Goal: Information Seeking & Learning: Learn about a topic

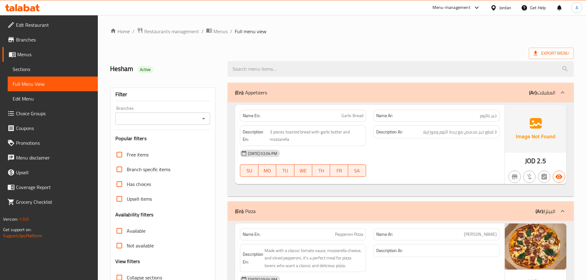
click at [502, 9] on div "Jordan" at bounding box center [506, 7] width 12 height 7
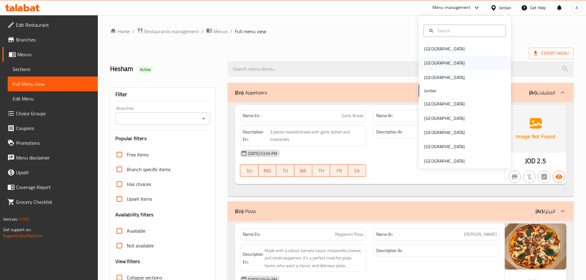
click at [440, 64] on div "[GEOGRAPHIC_DATA]" at bounding box center [465, 63] width 92 height 14
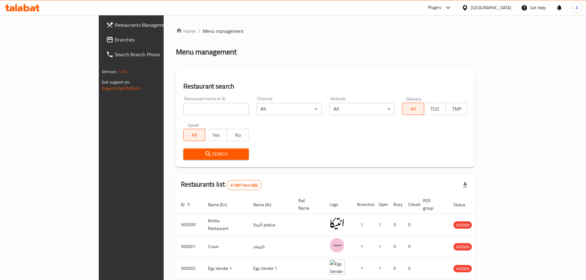
click at [115, 39] on span "Branches" at bounding box center [153, 39] width 77 height 7
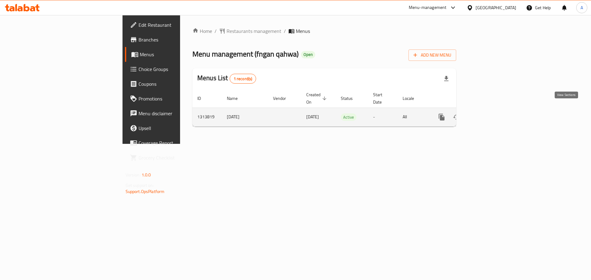
click at [493, 110] on link "enhanced table" at bounding box center [486, 117] width 15 height 15
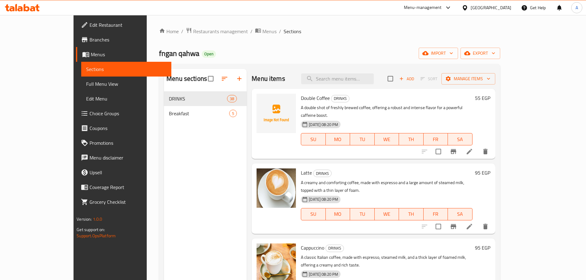
click at [325, 47] on div "Home / Restaurants management / Menus / Sections fngan qahwa Open import export…" at bounding box center [329, 190] width 341 height 327
click at [81, 88] on link "Full Menu View" at bounding box center [126, 84] width 90 height 15
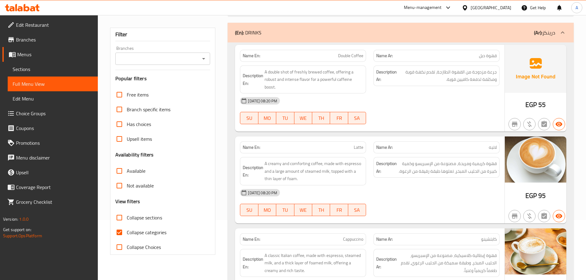
scroll to position [92, 0]
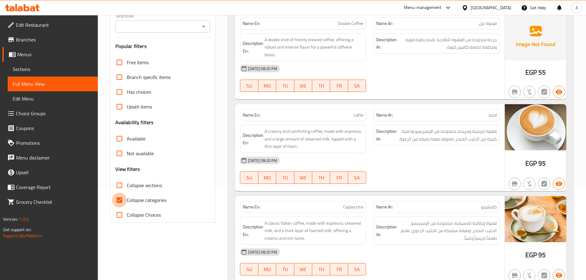
click at [121, 197] on input "Collapse categories" at bounding box center [119, 200] width 15 height 15
drag, startPoint x: 121, startPoint y: 197, endPoint x: 342, endPoint y: 184, distance: 221.1
click at [121, 197] on input "Collapse categories" at bounding box center [119, 200] width 15 height 15
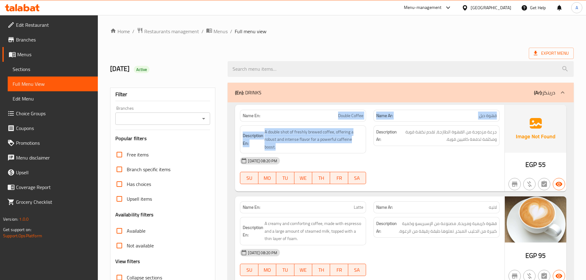
drag, startPoint x: 311, startPoint y: 110, endPoint x: 410, endPoint y: 145, distance: 105.8
click at [391, 134] on div "Name En: Double Coffee Name Ar: قهوة دبل Description En: A double shot of fresh…" at bounding box center [370, 148] width 270 height 87
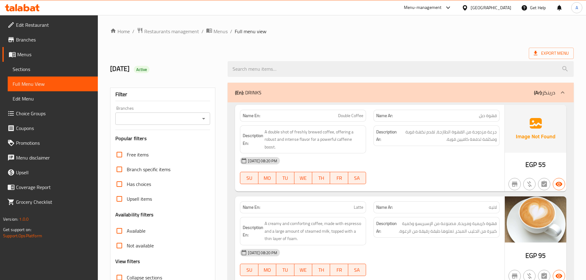
click at [424, 161] on div "[DATE] 08:20 PM" at bounding box center [369, 161] width 267 height 15
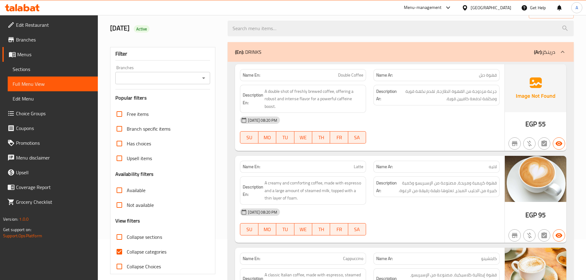
scroll to position [62, 0]
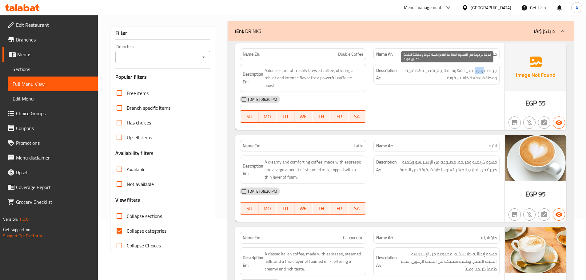
drag, startPoint x: 482, startPoint y: 70, endPoint x: 474, endPoint y: 76, distance: 9.7
click at [475, 74] on span "جرعة مزدوجة من القهوة الطازجة، تقدم نكهة قوية ومكثفة لدفعة كافيين قوية." at bounding box center [447, 74] width 99 height 15
click at [467, 112] on div "[DATE] 08:20 PM SU MO TU WE TH FR SA" at bounding box center [369, 109] width 267 height 34
drag, startPoint x: 457, startPoint y: 82, endPoint x: 446, endPoint y: 86, distance: 12.2
click at [448, 85] on div "Description Ar: جرعة مزدوجة من القهوة الطازجة، تقدم نكهة قوية ومكثفة لدفعة كافي…" at bounding box center [437, 78] width 134 height 36
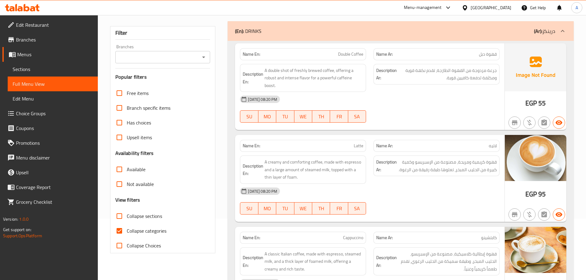
click at [442, 104] on div "[DATE] 08:20 PM" at bounding box center [369, 99] width 267 height 15
drag, startPoint x: 337, startPoint y: 75, endPoint x: 400, endPoint y: 95, distance: 66.2
click at [379, 86] on div "Description En: A double shot of freshly brewed coffee, offering a robust and i…" at bounding box center [369, 78] width 267 height 36
click at [400, 95] on div "[DATE] 08:20 PM" at bounding box center [369, 99] width 267 height 15
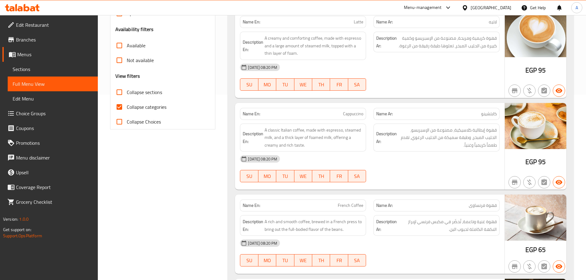
scroll to position [277, 0]
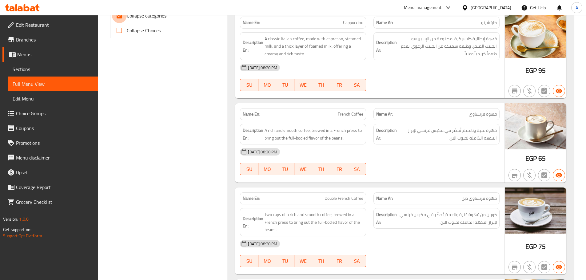
click at [119, 18] on input "Collapse categories" at bounding box center [119, 15] width 15 height 15
checkbox input "false"
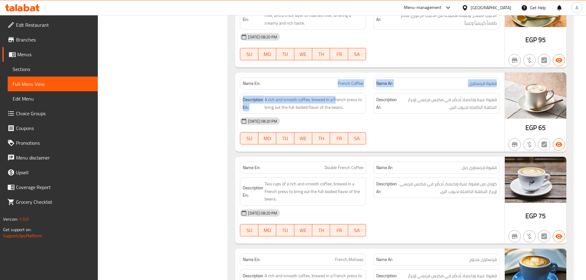
drag, startPoint x: 391, startPoint y: 110, endPoint x: 423, endPoint y: 126, distance: 36.1
click at [416, 118] on div "Name En: French Coffee Name Ar: قهوة فرنساوى Description En: A rich and smooth …" at bounding box center [370, 112] width 270 height 79
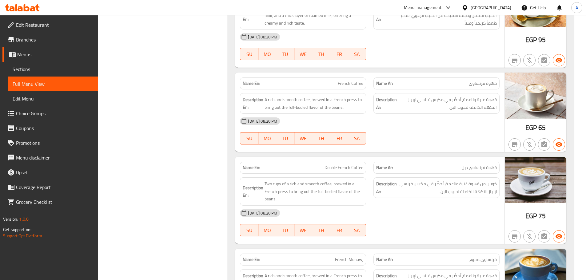
click at [428, 143] on div at bounding box center [437, 144] width 134 height 7
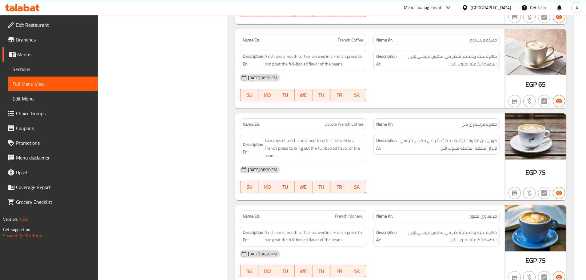
scroll to position [369, 0]
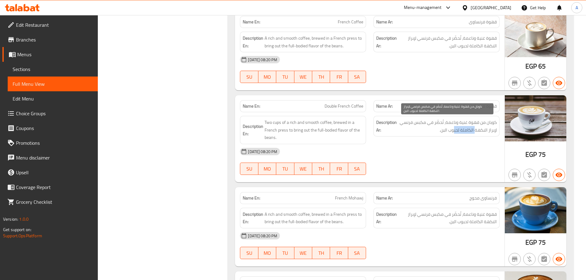
drag, startPoint x: 476, startPoint y: 127, endPoint x: 436, endPoint y: 136, distance: 41.0
click at [440, 134] on div "Description Ar: كوبان من قهوة غنية وناعمة، تُحضّر في مكبس فرنسي لإبراز النكهة ا…" at bounding box center [437, 126] width 126 height 21
click at [422, 154] on div "[DATE] 08:20 PM" at bounding box center [369, 151] width 267 height 15
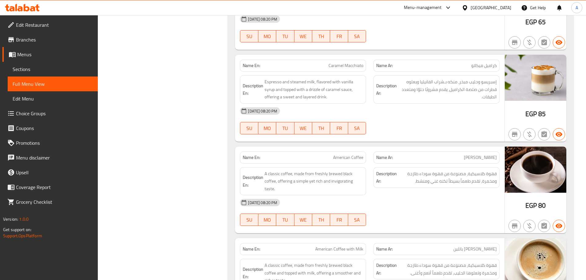
scroll to position [893, 0]
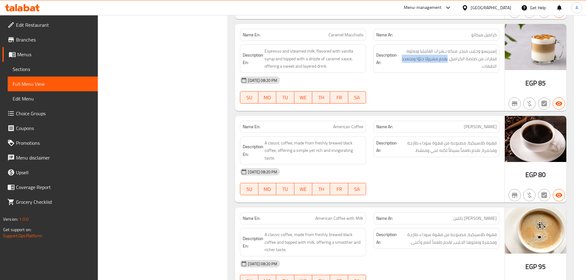
drag, startPoint x: 448, startPoint y: 59, endPoint x: 397, endPoint y: 60, distance: 50.5
click at [397, 60] on h6 "Description Ar: إسبريسو وحليب مبخر، منكه بـشراب الفانيليا ويعلوه قطرات من صلصة …" at bounding box center [436, 58] width 121 height 23
click at [431, 91] on div "[DATE] 08:20 PM SU MO TU WE TH FR SA" at bounding box center [369, 90] width 267 height 34
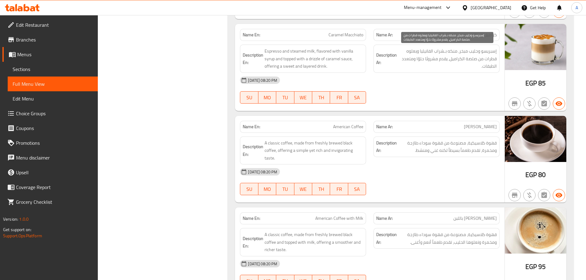
click at [471, 59] on span "إسبريسو وحليب مبخر، منكه بـشراب الفانيليا ويعلوه قطرات من صلصة الكراميل، يقدم م…" at bounding box center [447, 58] width 99 height 23
click at [475, 93] on div "[DATE] 08:20 PM SU MO TU WE TH FR SA" at bounding box center [369, 90] width 267 height 34
drag, startPoint x: 327, startPoint y: 128, endPoint x: 430, endPoint y: 97, distance: 107.6
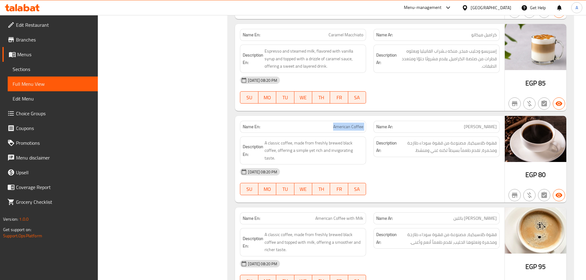
click at [395, 118] on div "Name En: American Coffee Name Ar: [PERSON_NAME]" at bounding box center [369, 126] width 267 height 19
click at [432, 92] on div "[DATE] 08:20 PM SU MO TU WE TH FR SA" at bounding box center [369, 90] width 267 height 34
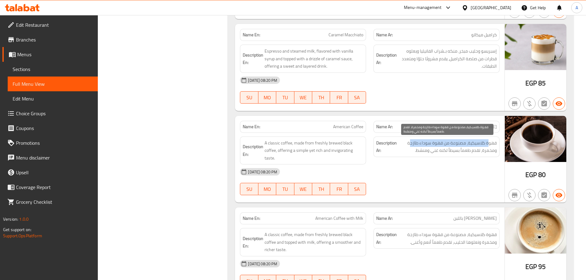
drag, startPoint x: 489, startPoint y: 143, endPoint x: 412, endPoint y: 143, distance: 77.6
click at [412, 143] on span "قهوة كلاسيكية، مصنوعة من قهوة سوداء طازجة ومخمرة، تقدم طعماً بسيطاً لكنه غني وم…" at bounding box center [447, 146] width 99 height 15
click at [426, 154] on span "قهوة كلاسيكية، مصنوعة من قهوة سوداء طازجة ومخمرة، تقدم طعماً بسيطاً لكنه غني وم…" at bounding box center [447, 146] width 99 height 15
drag, startPoint x: 486, startPoint y: 150, endPoint x: 421, endPoint y: 150, distance: 64.9
click at [421, 150] on span "قهوة كلاسيكية، مصنوعة من قهوة سوداء طازجة ومخمرة، تقدم طعماً بسيطاً لكنه غني وم…" at bounding box center [447, 146] width 99 height 15
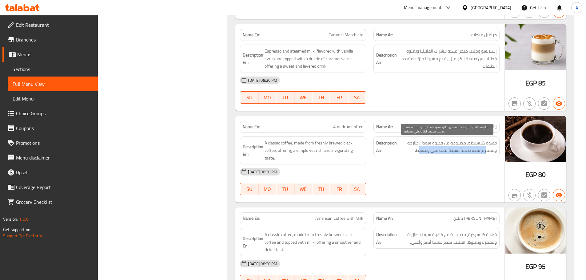
click at [418, 150] on span "قهوة كلاسيكية، مصنوعة من قهوة سوداء طازجة ومخمرة، تقدم طعماً بسيطاً لكنه غني وم…" at bounding box center [447, 146] width 99 height 15
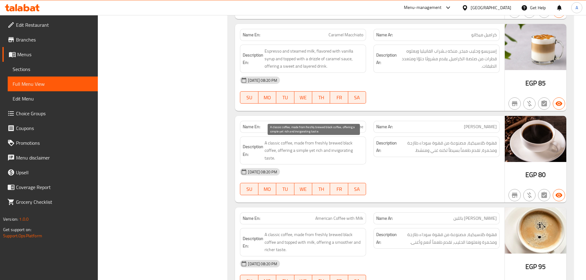
drag, startPoint x: 315, startPoint y: 150, endPoint x: 403, endPoint y: 173, distance: 91.8
click at [350, 161] on span "A classic coffee, made from freshly brewed black coffee, offering a simple yet …" at bounding box center [314, 150] width 99 height 23
click at [403, 173] on div "[DATE] 08:20 PM" at bounding box center [369, 172] width 267 height 15
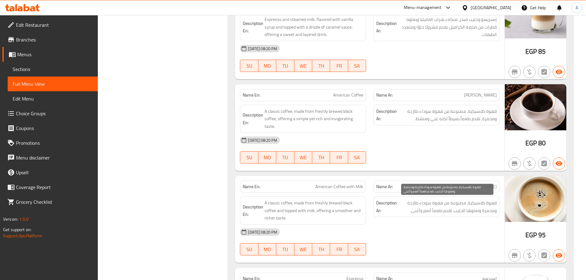
scroll to position [954, 0]
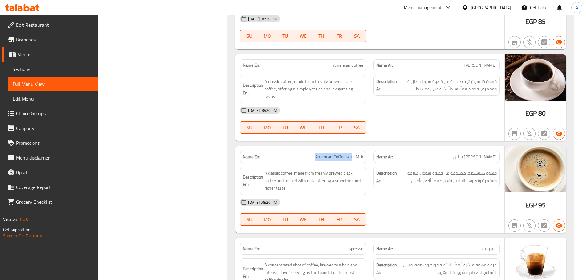
click at [368, 160] on div "Name En: American Coffee with Milk" at bounding box center [303, 156] width 134 height 19
click at [467, 119] on div "[DATE] 08:20 PM SU MO TU WE TH FR SA" at bounding box center [369, 120] width 267 height 34
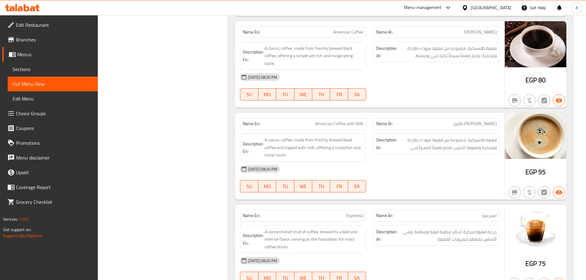
scroll to position [1047, 0]
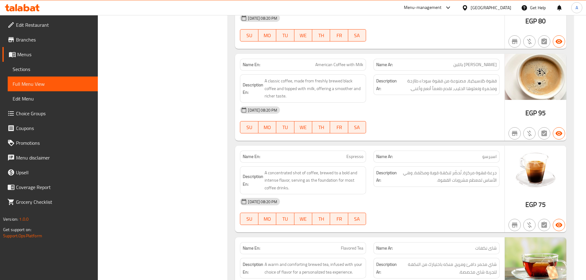
click at [466, 129] on div "[DATE] 08:20 PM SU MO TU WE TH FR SA" at bounding box center [369, 120] width 267 height 34
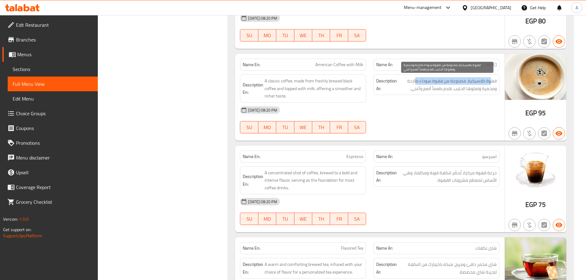
drag, startPoint x: 491, startPoint y: 83, endPoint x: 417, endPoint y: 85, distance: 74.2
click at [417, 85] on span "قهوة كلاسيكية، مصنوعة من قهوة سوداء طازجة ومخمرة وتعلوها الحليب، تقدم طعماً أنع…" at bounding box center [447, 84] width 99 height 15
drag, startPoint x: 491, startPoint y: 90, endPoint x: 461, endPoint y: 90, distance: 30.5
click at [461, 90] on span "قهوة كلاسيكية، مصنوعة من قهوة سوداء طازجة ومخمرة وتعلوها الحليب، تقدم طعماً أنع…" at bounding box center [447, 84] width 99 height 15
drag, startPoint x: 444, startPoint y: 89, endPoint x: 403, endPoint y: 115, distance: 48.3
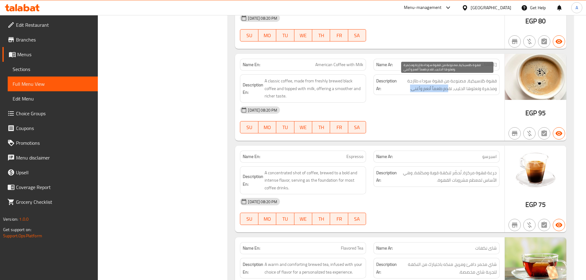
click at [405, 89] on span "قهوة كلاسيكية، مصنوعة من قهوة سوداء طازجة ومخمرة وتعلوها الحليب، تقدم طعماً أنع…" at bounding box center [447, 84] width 99 height 15
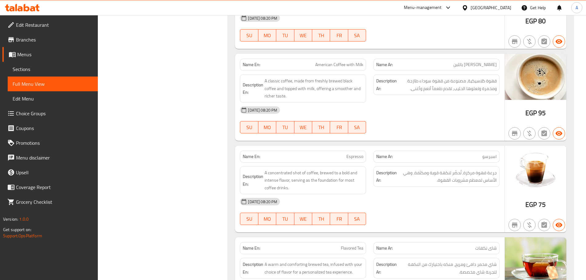
click at [403, 119] on div "[DATE] 08:20 PM SU MO TU WE TH FR SA" at bounding box center [369, 120] width 267 height 34
drag, startPoint x: 287, startPoint y: 88, endPoint x: 356, endPoint y: 94, distance: 69.9
click at [305, 86] on span "A classic coffee, made from freshly brewed black coffee and topped with milk, o…" at bounding box center [314, 88] width 99 height 23
click at [443, 119] on div "[DATE] 08:20 PM SU MO TU WE TH FR SA" at bounding box center [369, 120] width 267 height 34
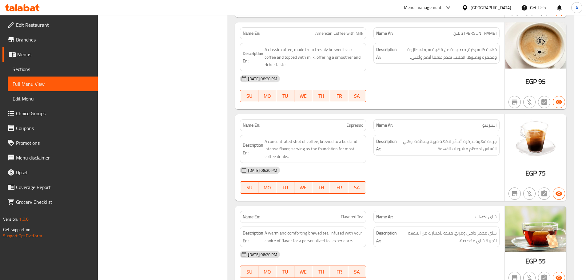
scroll to position [1077, 0]
click at [427, 172] on div "[DATE] 08:20 PM" at bounding box center [369, 171] width 267 height 15
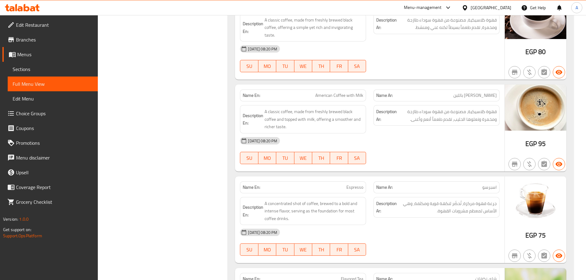
scroll to position [1139, 0]
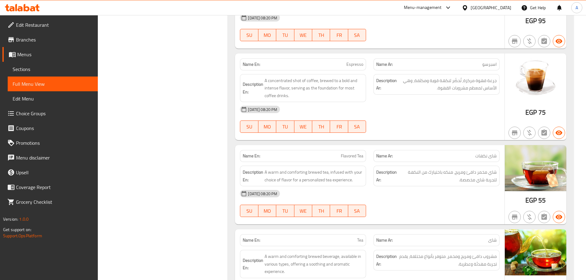
click at [457, 119] on div "[DATE] 08:20 PM SU MO TU WE TH FR SA" at bounding box center [369, 119] width 267 height 34
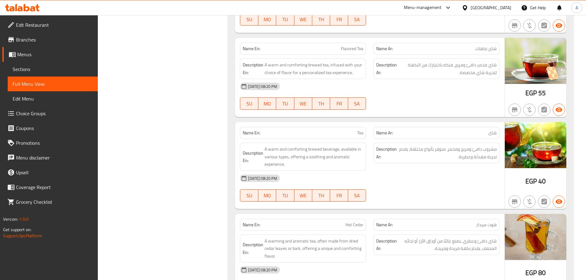
scroll to position [1262, 0]
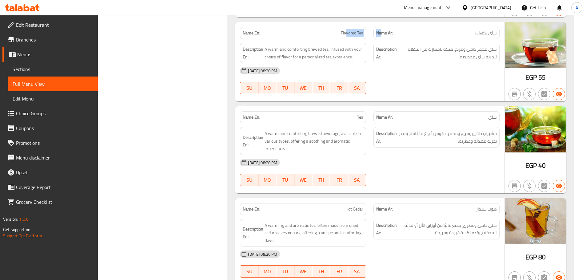
drag, startPoint x: 383, startPoint y: 34, endPoint x: 421, endPoint y: 53, distance: 42.1
click at [395, 39] on div "Name En: Flavored Tea Name Ar: شاى نكهات Description En: A warm and comforting …" at bounding box center [370, 61] width 270 height 79
drag, startPoint x: 434, startPoint y: 65, endPoint x: 432, endPoint y: 69, distance: 4.8
click at [434, 65] on div "[DATE] 08:20 PM" at bounding box center [369, 70] width 267 height 15
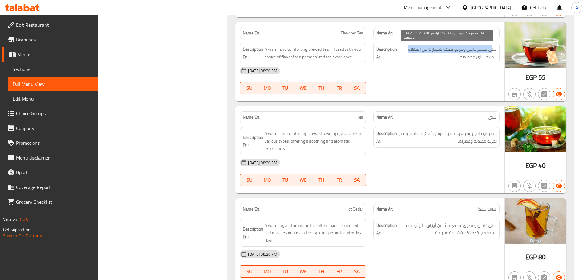
drag, startPoint x: 492, startPoint y: 49, endPoint x: 407, endPoint y: 50, distance: 85.0
click at [407, 50] on span "شاي مخمر دافئ ومريح، منكه باختيارك من النكهة لتجربة شاي مخصصة." at bounding box center [447, 53] width 99 height 15
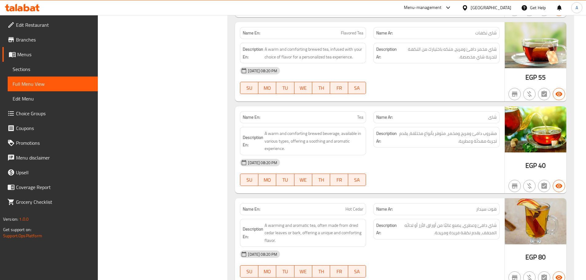
click at [450, 71] on div "[DATE] 08:20 PM" at bounding box center [369, 70] width 267 height 15
drag, startPoint x: 487, startPoint y: 58, endPoint x: 453, endPoint y: 72, distance: 36.9
click at [466, 63] on div "Description Ar: شاي مخمر دافئ ومريح، منكه باختيارك من النكهة لتجربة شاي مخصصة." at bounding box center [437, 53] width 126 height 21
click at [445, 83] on div "[DATE] 08:20 PM SU MO TU WE TH FR SA" at bounding box center [369, 80] width 267 height 34
drag, startPoint x: 343, startPoint y: 46, endPoint x: 361, endPoint y: 48, distance: 18.2
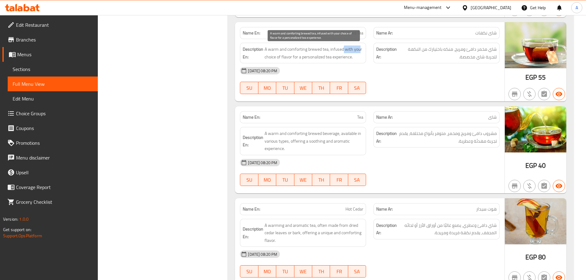
click at [361, 48] on span "A warm and comforting brewed tea, infused with your choice of flavor for a pers…" at bounding box center [314, 53] width 99 height 15
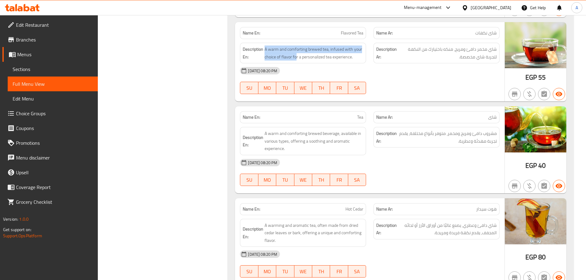
drag, startPoint x: 263, startPoint y: 58, endPoint x: 300, endPoint y: 58, distance: 36.6
click at [300, 58] on h6 "Description En: A warm and comforting brewed tea, infused with your choice of f…" at bounding box center [303, 53] width 121 height 15
click at [306, 53] on span "A warm and comforting brewed tea, infused with your choice of flavor for a pers…" at bounding box center [314, 53] width 99 height 15
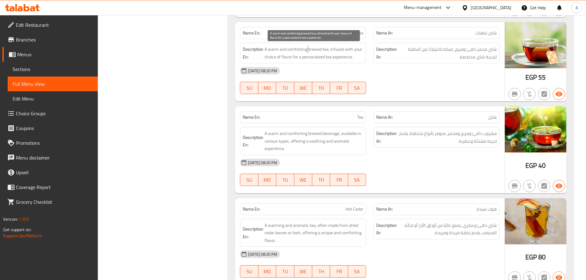
click at [306, 53] on span "A warm and comforting brewed tea, infused with your choice of flavor for a pers…" at bounding box center [314, 53] width 99 height 15
click at [437, 84] on div "[DATE] 08:20 PM SU MO TU WE TH FR SA" at bounding box center [369, 80] width 267 height 34
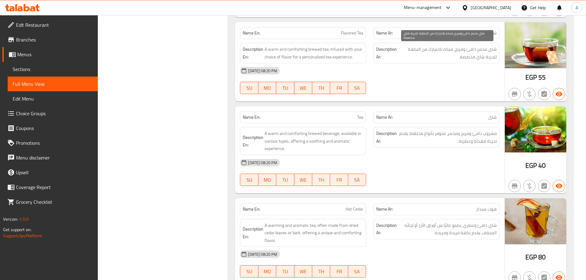
drag, startPoint x: 487, startPoint y: 53, endPoint x: 458, endPoint y: 90, distance: 46.9
click at [466, 69] on div "Name En: Flavored Tea Name Ar: شاى نكهات Description En: A warm and comforting …" at bounding box center [370, 61] width 270 height 79
click at [458, 90] on div "[DATE] 08:20 PM SU MO TU WE TH FR SA" at bounding box center [369, 80] width 267 height 34
click at [352, 35] on span "Flavored Tea" at bounding box center [352, 33] width 22 height 6
drag, startPoint x: 352, startPoint y: 35, endPoint x: 360, endPoint y: 33, distance: 8.5
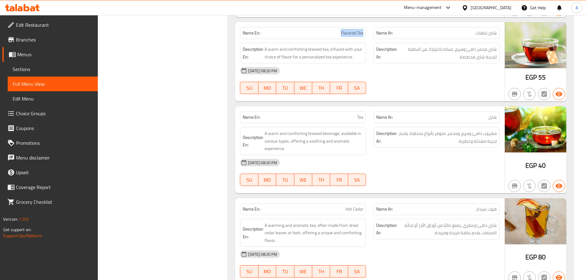
click at [360, 33] on span "Flavored Tea" at bounding box center [352, 33] width 22 height 6
click at [345, 34] on span "Flavored Tea" at bounding box center [352, 33] width 22 height 6
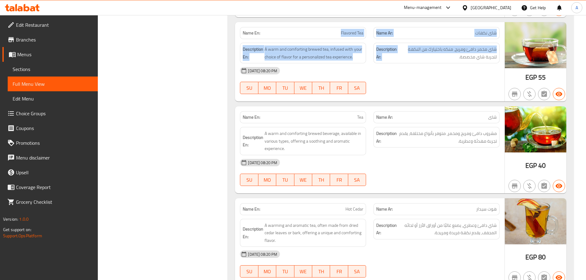
drag, startPoint x: 345, startPoint y: 34, endPoint x: 416, endPoint y: 56, distance: 73.5
click at [415, 56] on div "Name En: Flavored Tea Name Ar: شاى نكهات Description En: A warm and comforting …" at bounding box center [370, 61] width 270 height 79
click at [427, 57] on span "شاي مخمر دافئ ومريح، منكه باختيارك من النكهة لتجربة شاي مخصصة." at bounding box center [447, 53] width 99 height 15
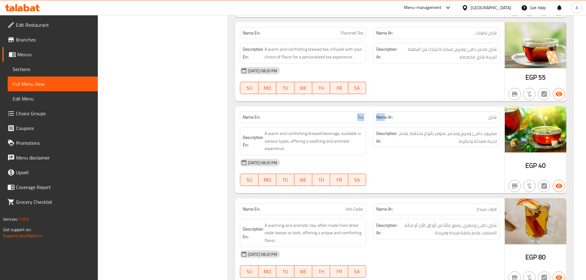
drag, startPoint x: 331, startPoint y: 120, endPoint x: 385, endPoint y: 123, distance: 54.3
click at [385, 123] on div "Name En: Tea Name Ar: شاى" at bounding box center [369, 117] width 267 height 19
click at [387, 118] on strong "Name Ar:" at bounding box center [384, 117] width 17 height 6
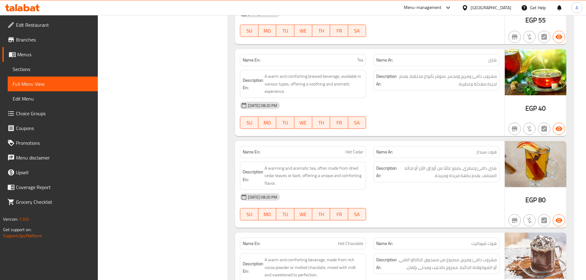
scroll to position [1324, 0]
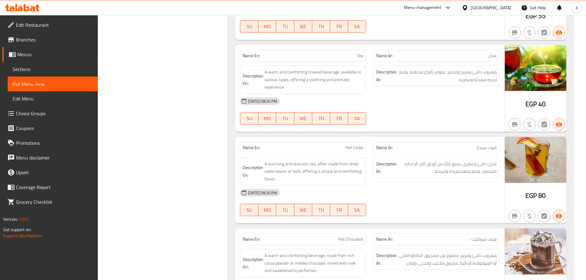
click at [413, 94] on div "Name En: Tea Name Ar: شاى Description En: A warm and comforting brewed beverage…" at bounding box center [370, 88] width 270 height 87
click at [421, 111] on div "[DATE] 08:20 PM SU MO TU WE TH FR SA" at bounding box center [369, 111] width 267 height 34
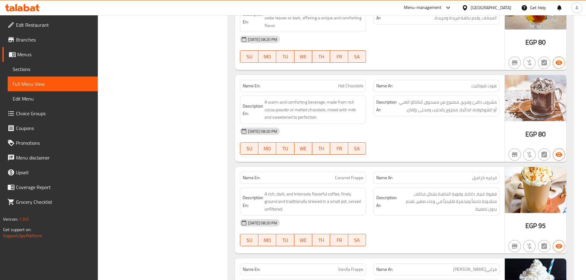
scroll to position [1477, 0]
drag, startPoint x: 435, startPoint y: 98, endPoint x: 410, endPoint y: 100, distance: 25.6
click at [410, 100] on span "مشروب دافئ ومريح، مصنوع من مسحوق الكاكاو الغني أو الشوكولاتة الذائبة، ممزوج بال…" at bounding box center [447, 105] width 99 height 15
click at [448, 127] on div "[DATE] 08:20 PM" at bounding box center [369, 131] width 267 height 15
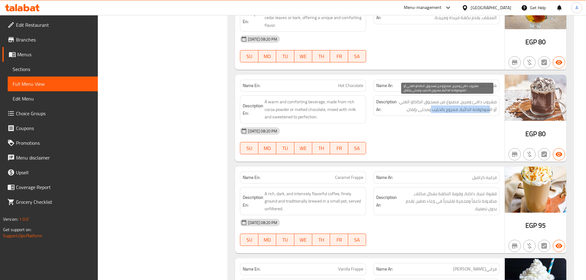
drag, startPoint x: 491, startPoint y: 110, endPoint x: 427, endPoint y: 110, distance: 63.7
click at [427, 110] on span "مشروب دافئ ومريح، مصنوع من مسحوق الكاكاو الغني أو الشوكولاتة الذائبة، ممزوج بال…" at bounding box center [447, 105] width 99 height 15
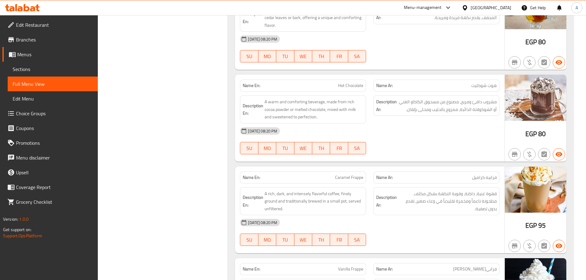
click at [421, 142] on div "[DATE] 08:20 PM SU MO TU WE TH FR SA" at bounding box center [369, 141] width 267 height 34
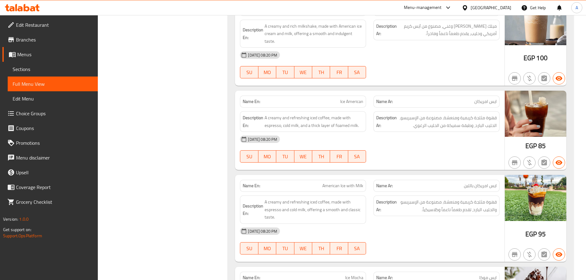
scroll to position [1875, 0]
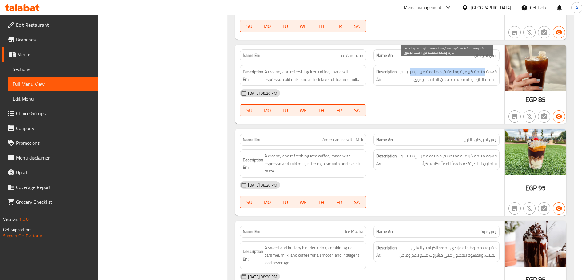
drag, startPoint x: 484, startPoint y: 66, endPoint x: 410, endPoint y: 63, distance: 74.3
click at [410, 68] on span "قهوة مثلجة كريمية ومنعشة، مصنوعة من الإسبريسو، الحليب البارد، وطبقة سميكة من ال…" at bounding box center [447, 75] width 99 height 15
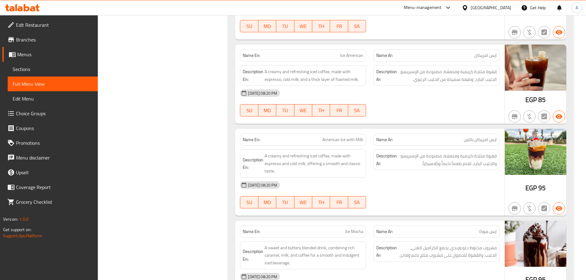
click at [434, 102] on div "[DATE] 08:20 PM SU MO TU WE TH FR SA" at bounding box center [369, 103] width 267 height 34
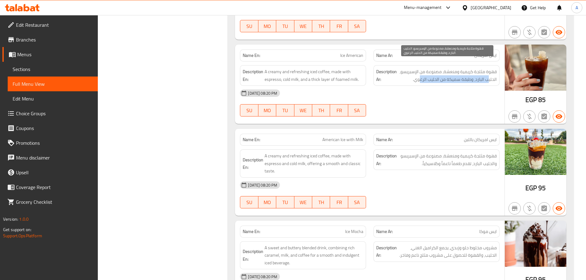
drag, startPoint x: 488, startPoint y: 72, endPoint x: 420, endPoint y: 72, distance: 68.3
click at [420, 72] on span "قهوة مثلجة كريمية ومنعشة، مصنوعة من الإسبريسو، الحليب البارد، وطبقة سميكة من ال…" at bounding box center [447, 75] width 99 height 15
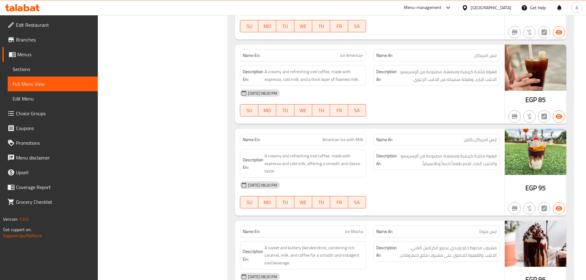
click at [420, 113] on div at bounding box center [437, 116] width 134 height 7
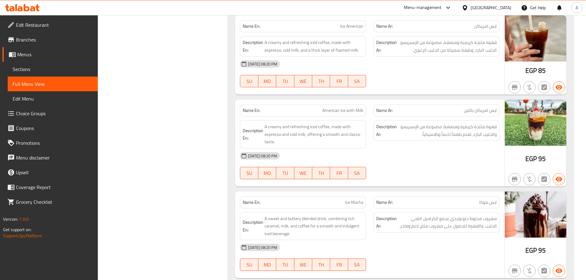
scroll to position [1937, 0]
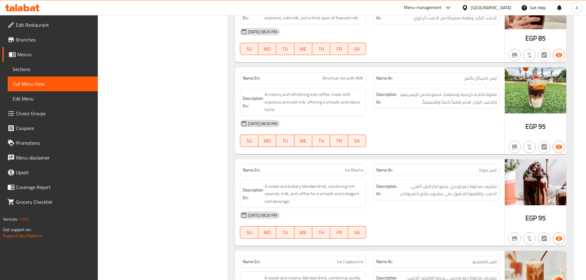
drag, startPoint x: 323, startPoint y: 70, endPoint x: 403, endPoint y: 111, distance: 89.6
click at [379, 88] on div "Name En: American Ice with Milk Name Ar: ايس امريكان باللبن Description En: A c…" at bounding box center [370, 110] width 270 height 87
click at [411, 134] on div "[DATE] 08:20 PM SU MO TU WE TH FR SA" at bounding box center [369, 133] width 267 height 34
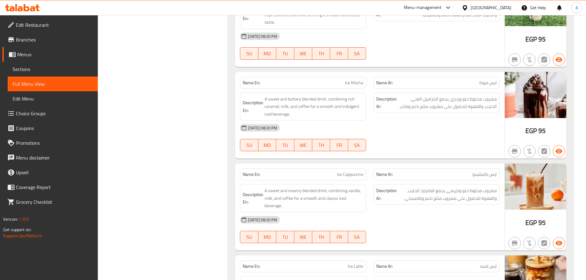
scroll to position [2060, 0]
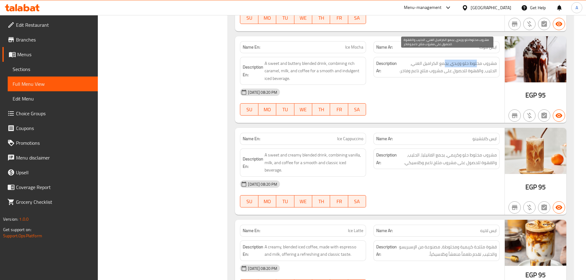
drag, startPoint x: 477, startPoint y: 55, endPoint x: 445, endPoint y: 55, distance: 32.3
click at [445, 60] on span "مشروب مخلوط حلو وزبدي، يجمع الكراميل الغني، الحليب، والقهوة للحصول على مشروب مث…" at bounding box center [447, 67] width 99 height 15
drag, startPoint x: 425, startPoint y: 67, endPoint x: 400, endPoint y: 74, distance: 25.9
click at [393, 67] on h6 "Description Ar: مشروب مخلوط حلو وزبدي، يجمع الكراميل الغني، الحليب، والقهوة للح…" at bounding box center [436, 67] width 121 height 15
click at [409, 85] on div "[DATE] 08:20 PM" at bounding box center [369, 92] width 267 height 15
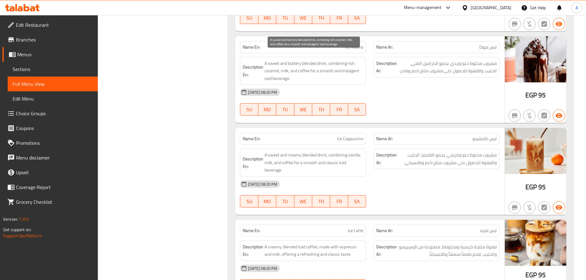
drag, startPoint x: 285, startPoint y: 56, endPoint x: 390, endPoint y: 95, distance: 111.6
click at [350, 84] on div "Name En: Ice Mocha Name Ar: ايس موكا Description En: A sweet and buttery blende…" at bounding box center [370, 79] width 270 height 87
click at [390, 95] on div "[DATE] 08:20 PM SU MO TU WE TH FR SA" at bounding box center [369, 102] width 267 height 34
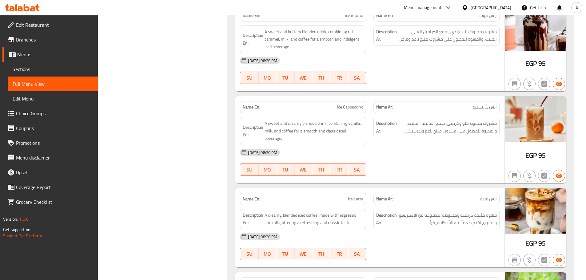
scroll to position [2121, 0]
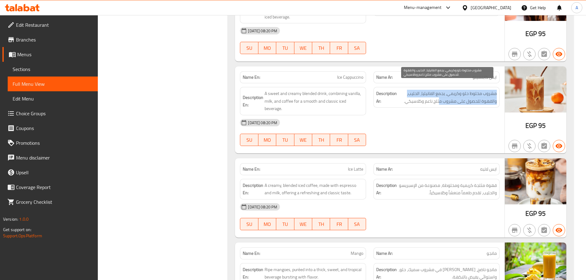
drag, startPoint x: 441, startPoint y: 94, endPoint x: 396, endPoint y: 98, distance: 45.5
click at [396, 98] on div "Description Ar: مشروب مخلوط حلو وكريمي، يجمع الفانيليا، الحليب، والقهوة للحصول …" at bounding box center [437, 97] width 126 height 21
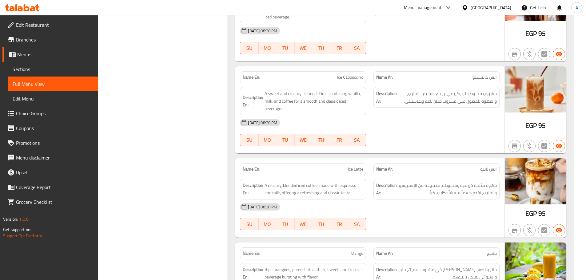
click at [425, 134] on div "[DATE] 08:20 PM SU MO TU WE TH FR SA" at bounding box center [369, 132] width 267 height 34
drag, startPoint x: 272, startPoint y: 89, endPoint x: 400, endPoint y: 129, distance: 134.0
click at [392, 127] on div "Name En: Ice Cappuccino Name Ar: ايس كابتشينو Description En: A sweet and cream…" at bounding box center [370, 109] width 270 height 87
click at [410, 129] on div "[DATE] 08:20 PM SU MO TU WE TH FR SA" at bounding box center [369, 132] width 267 height 34
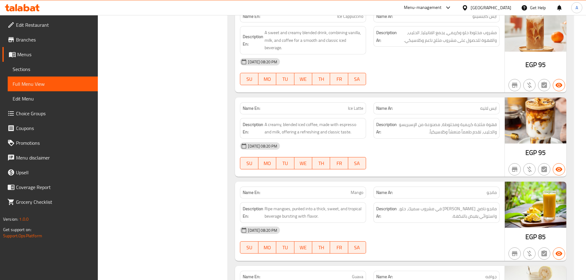
scroll to position [2183, 0]
click at [483, 105] on span "ايس لاتيه" at bounding box center [488, 108] width 17 height 6
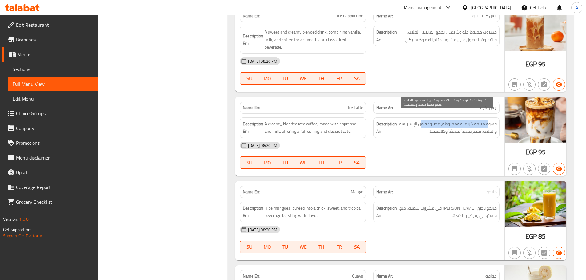
drag, startPoint x: 488, startPoint y: 115, endPoint x: 423, endPoint y: 122, distance: 65.0
click at [422, 120] on span "قهوة مثلجة كريمية ومخلوطة، مصنوعة من الإسبريسو والحليب، تقدم طعماً منعشاً وكلاس…" at bounding box center [447, 127] width 99 height 15
drag, startPoint x: 486, startPoint y: 125, endPoint x: 439, endPoint y: 125, distance: 47.1
click at [439, 125] on span "قهوة مثلجة كريمية ومخلوطة، مصنوعة من الإسبريسو والحليب، تقدم طعماً منعشاً وكلاس…" at bounding box center [447, 127] width 99 height 15
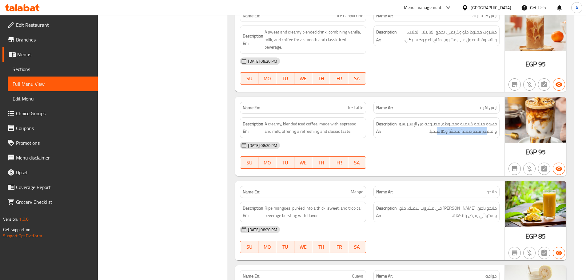
drag, startPoint x: 319, startPoint y: 124, endPoint x: 455, endPoint y: 142, distance: 137.2
click at [452, 140] on div "Name En: Ice Latte Name Ar: ايس لاتيه Description En: A creamy, blended iced co…" at bounding box center [370, 136] width 270 height 79
click at [467, 148] on div "[DATE] 08:20 PM SU MO TU WE TH FR SA" at bounding box center [369, 155] width 267 height 34
drag, startPoint x: 370, startPoint y: 184, endPoint x: 398, endPoint y: 177, distance: 28.5
click at [382, 183] on div "Name En: Mango Name Ar: مانجو" at bounding box center [369, 192] width 267 height 19
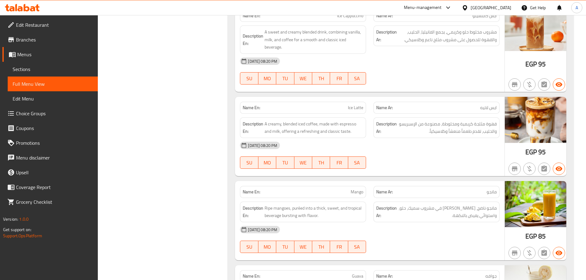
click at [411, 165] on div at bounding box center [437, 168] width 134 height 7
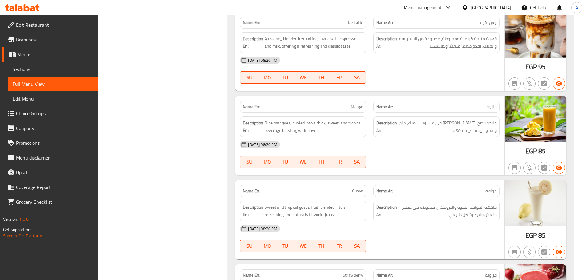
scroll to position [2275, 0]
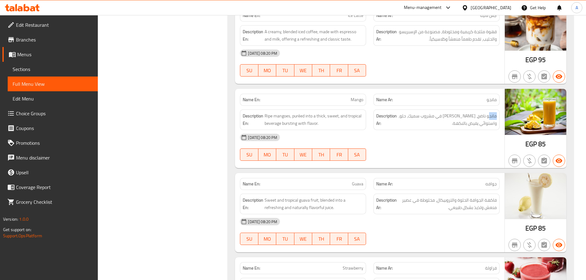
drag, startPoint x: 490, startPoint y: 110, endPoint x: 395, endPoint y: 113, distance: 95.5
click at [395, 113] on h6 "Description Ar: مانجو ناضج، [PERSON_NAME] في مشروب سميك، حلو، واستوائي يفيض بال…" at bounding box center [436, 119] width 121 height 15
click at [489, 115] on span "مانجو ناضج، [PERSON_NAME] في مشروب سميك، حلو، واستوائي يفيض بالنكهة." at bounding box center [447, 119] width 99 height 15
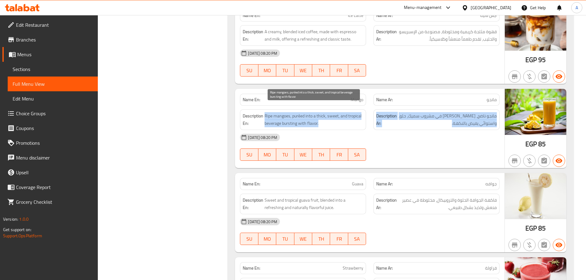
drag, startPoint x: 489, startPoint y: 115, endPoint x: 358, endPoint y: 127, distance: 131.0
click at [332, 115] on div "Description En: Ripe mangoes, puréed into a thick, sweet, and tropical beverage…" at bounding box center [369, 120] width 267 height 28
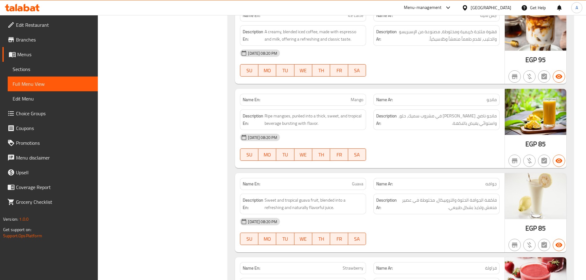
click at [460, 146] on div "[DATE] 08:20 PM SU MO TU WE TH FR SA" at bounding box center [369, 147] width 267 height 34
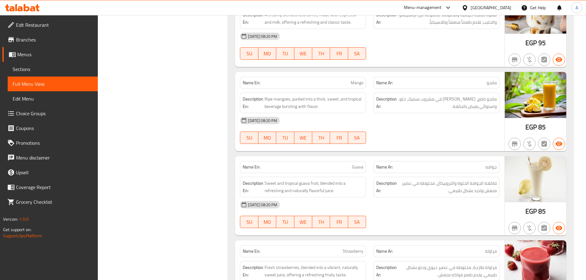
scroll to position [2306, 0]
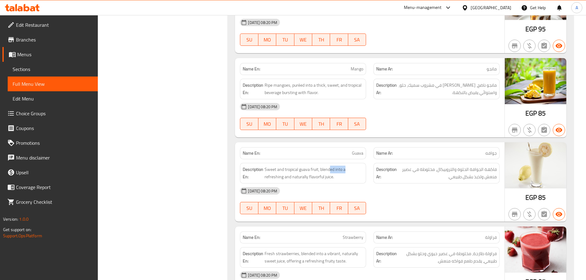
drag, startPoint x: 343, startPoint y: 155, endPoint x: 397, endPoint y: 153, distance: 54.5
click at [373, 159] on div "Description En: Sweet and tropical guava fruit, blended into a refreshing and n…" at bounding box center [369, 173] width 267 height 28
click at [420, 116] on div "[DATE] 08:20 PM SU MO TU WE TH FR SA" at bounding box center [369, 116] width 267 height 34
click at [492, 147] on div "Name Ar: [PERSON_NAME]" at bounding box center [437, 153] width 126 height 12
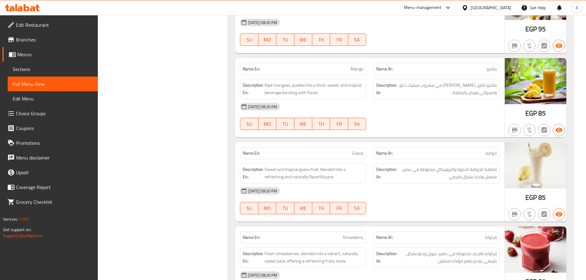
click at [465, 111] on div "[DATE] 08:20 PM SU MO TU WE TH FR SA" at bounding box center [369, 116] width 267 height 34
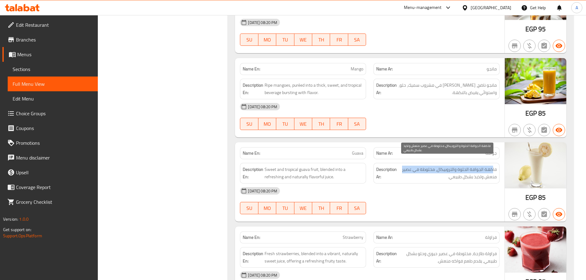
drag, startPoint x: 493, startPoint y: 163, endPoint x: 450, endPoint y: 170, distance: 43.9
click at [406, 166] on span "فاكهة الجوافة الحلوة والتروبيكال، مخلوطة في عصير منعش ولذيذ بشكل طبيعي." at bounding box center [447, 173] width 99 height 15
drag, startPoint x: 491, startPoint y: 170, endPoint x: 434, endPoint y: 175, distance: 57.2
click at [445, 171] on span "فاكهة الجوافة الحلوة والتروبيكال، مخلوطة في عصير منعش ولذيذ بشكل طبيعي." at bounding box center [447, 173] width 99 height 15
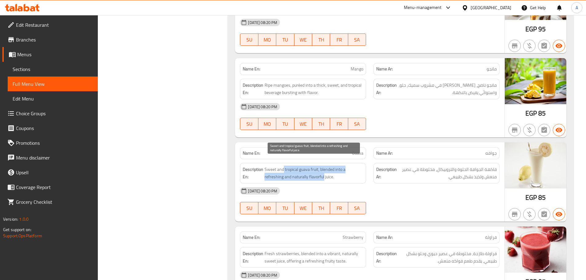
drag, startPoint x: 283, startPoint y: 166, endPoint x: 393, endPoint y: 179, distance: 110.7
click at [356, 173] on span "Sweet and tropical guava fruit, blended into a refreshing and naturally flavorf…" at bounding box center [314, 173] width 99 height 15
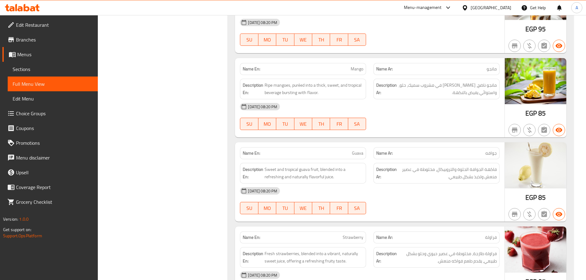
click at [400, 184] on div "[DATE] 08:20 PM" at bounding box center [369, 191] width 267 height 15
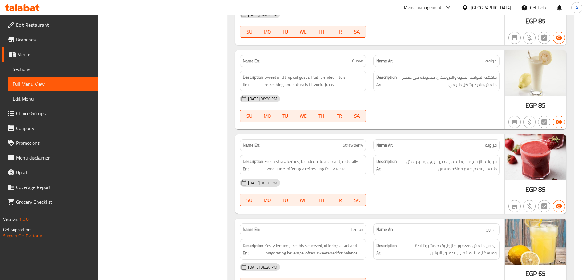
scroll to position [2429, 0]
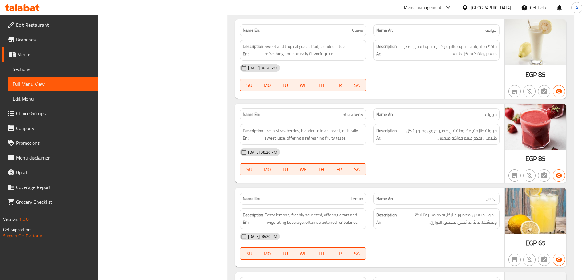
drag, startPoint x: 342, startPoint y: 102, endPoint x: 426, endPoint y: 148, distance: 95.7
click at [403, 128] on div "Name En: Strawberry Name Ar: فراولة Description En: Fresh strawberries, blended…" at bounding box center [370, 143] width 270 height 79
click at [426, 148] on div "[DATE] 08:20 PM" at bounding box center [369, 152] width 267 height 15
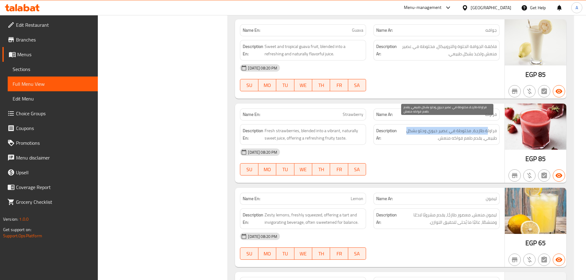
drag, startPoint x: 488, startPoint y: 120, endPoint x: 408, endPoint y: 123, distance: 80.7
click at [408, 127] on span "فراولة طازجة، مخلوطة في عصير حيوي وحلو بشكل طبيعي، يقدم طعم فواكه منعش." at bounding box center [447, 134] width 99 height 15
drag, startPoint x: 492, startPoint y: 130, endPoint x: 441, endPoint y: 131, distance: 50.5
click at [441, 131] on span "فراولة طازجة، مخلوطة في عصير حيوي وحلو بشكل طبيعي، يقدم طعم فواكه منعش." at bounding box center [447, 134] width 99 height 15
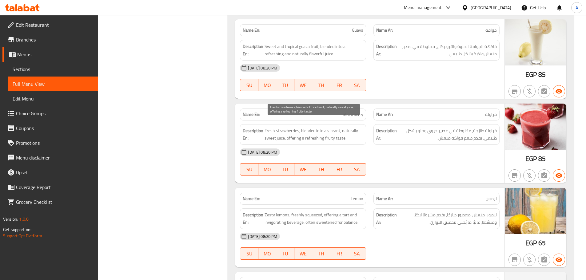
drag, startPoint x: 321, startPoint y: 126, endPoint x: 410, endPoint y: 143, distance: 90.6
click at [387, 139] on div "Name En: Strawberry Name Ar: فراولة Description En: Fresh strawberries, blended…" at bounding box center [370, 143] width 270 height 79
click at [412, 145] on div "[DATE] 08:20 PM" at bounding box center [369, 152] width 267 height 15
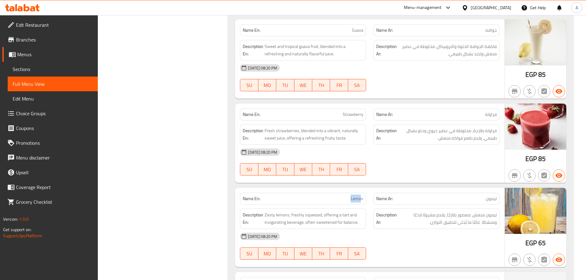
drag, startPoint x: 341, startPoint y: 192, endPoint x: 426, endPoint y: 162, distance: 89.5
click at [391, 189] on div "Name En: Lemon Name Ar: ليمون" at bounding box center [369, 198] width 267 height 19
drag, startPoint x: 449, startPoint y: 142, endPoint x: 436, endPoint y: 152, distance: 16.4
click at [448, 145] on div "[DATE] 08:20 PM" at bounding box center [369, 152] width 267 height 15
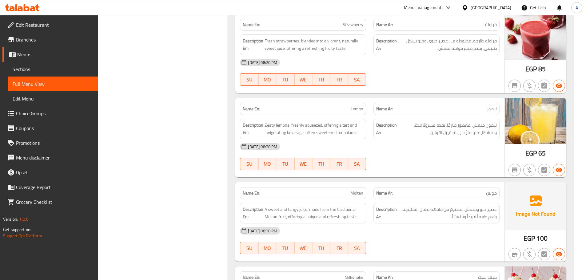
scroll to position [2522, 0]
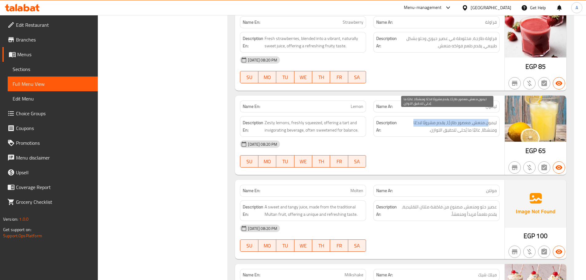
drag, startPoint x: 487, startPoint y: 113, endPoint x: 413, endPoint y: 113, distance: 74.2
click at [413, 119] on span "ليمون منعش، معصور طازجًا، يقدم مشروبًا لاذعًا ومنشطًا، غالبًا ما يُحلى لتحقيق ا…" at bounding box center [447, 126] width 99 height 15
drag, startPoint x: 491, startPoint y: 125, endPoint x: 437, endPoint y: 125, distance: 53.3
click at [437, 125] on span "ليمون منعش، معصور طازجًا، يقدم مشروبًا لاذعًا ومنشطًا، غالبًا ما يُحلى لتحقيق ا…" at bounding box center [447, 126] width 99 height 15
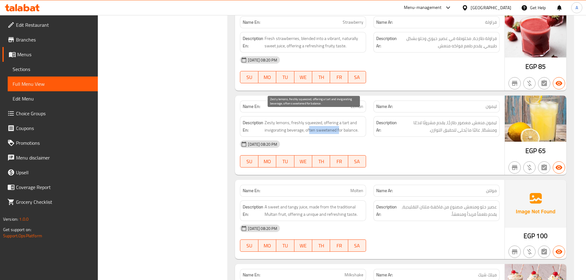
drag, startPoint x: 315, startPoint y: 123, endPoint x: 379, endPoint y: 129, distance: 64.2
click at [364, 123] on div "Description En: Zesty lemons, freshly squeezed, offering a tart and invigoratin…" at bounding box center [303, 126] width 126 height 21
click at [395, 138] on div "[DATE] 08:20 PM" at bounding box center [369, 144] width 267 height 15
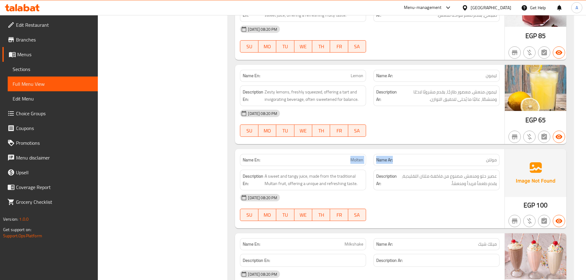
drag, startPoint x: 332, startPoint y: 145, endPoint x: 418, endPoint y: 145, distance: 85.9
click at [415, 151] on div "Name En: Molten Name Ar: مولتن" at bounding box center [369, 160] width 267 height 19
click at [422, 135] on div "Name En: Lemon Name Ar: ليمون Description En: Zesty lemons, freshly squeezed, o…" at bounding box center [370, 104] width 270 height 79
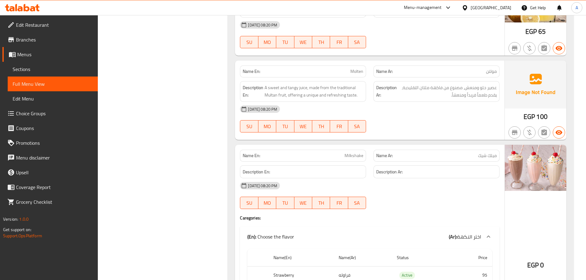
scroll to position [2645, 0]
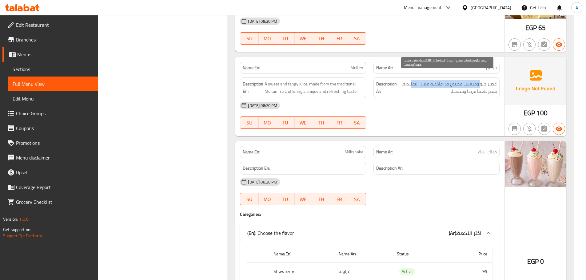
drag, startPoint x: 481, startPoint y: 75, endPoint x: 412, endPoint y: 75, distance: 69.3
click at [412, 80] on span "عصير حلو ومنعش، مصنوع من فاكهة ملتان التقليدية، يقدم طعماً فريداً ومنعشاً." at bounding box center [447, 87] width 99 height 15
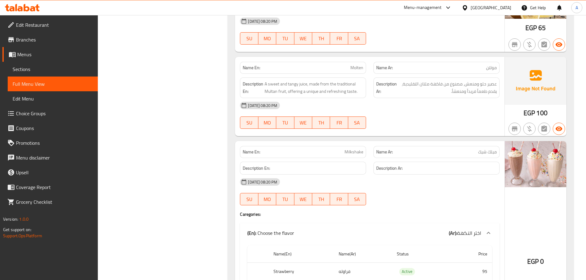
click at [423, 103] on div "[DATE] 08:20 PM" at bounding box center [369, 105] width 267 height 15
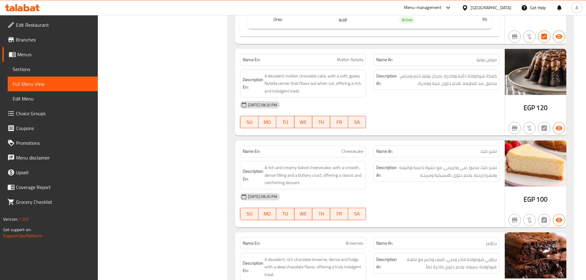
scroll to position [2952, 0]
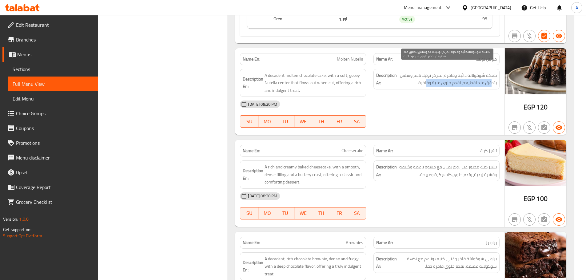
drag, startPoint x: 492, startPoint y: 75, endPoint x: 428, endPoint y: 75, distance: 64.3
click at [428, 75] on span "كعكة شوكولاتة ذائبة وفاخرة، بمركز نوتيلا ناعم وسلس يتدفق عند تقطيعه، تقدم حلوى …" at bounding box center [447, 79] width 99 height 15
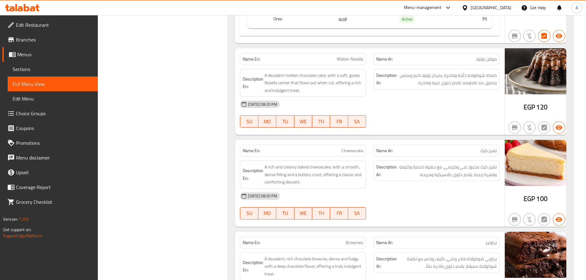
click at [448, 105] on div "[DATE] 08:20 PM SU MO TU WE TH FR SA" at bounding box center [369, 114] width 267 height 34
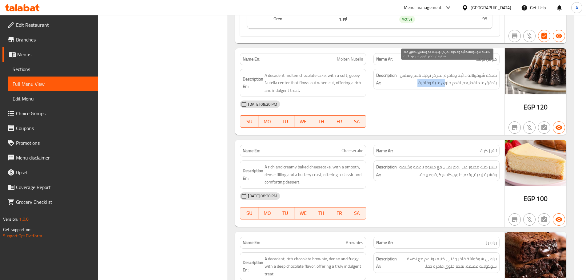
drag, startPoint x: 446, startPoint y: 76, endPoint x: 413, endPoint y: 76, distance: 33.2
click at [413, 76] on span "كعكة شوكولاتة ذائبة وفاخرة، بمركز نوتيلا ناعم وسلس يتدفق عند تقطيعه، تقدم حلوى …" at bounding box center [447, 79] width 99 height 15
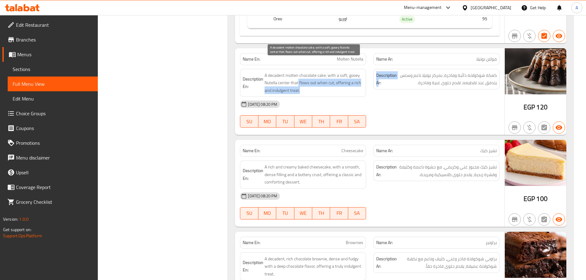
drag, startPoint x: 298, startPoint y: 72, endPoint x: 408, endPoint y: 94, distance: 111.7
click at [396, 90] on div "Name En: Molten Nutella Name Ar: مولتن نوتيلا Description En: A decadent molten…" at bounding box center [370, 91] width 270 height 87
click at [408, 97] on div "[DATE] 08:20 PM" at bounding box center [369, 104] width 267 height 15
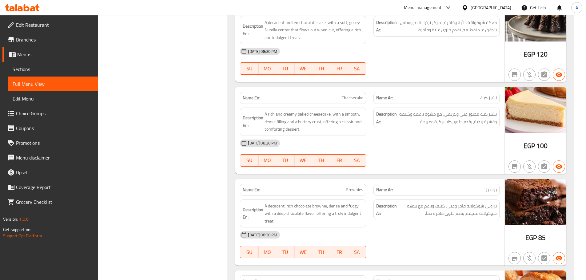
scroll to position [3014, 0]
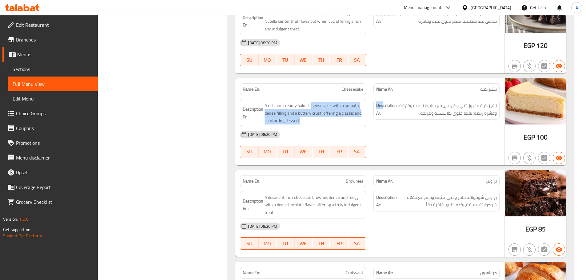
drag, startPoint x: 311, startPoint y: 93, endPoint x: 396, endPoint y: 100, distance: 85.9
click at [386, 95] on div "Description En: A rich and creamy baked cheesecake, with a smooth, dense fillin…" at bounding box center [369, 113] width 267 height 36
click at [427, 140] on div "[DATE] 08:20 PM SU MO TU WE TH FR SA" at bounding box center [369, 144] width 267 height 34
click at [469, 54] on div "[DATE] 08:20 PM SU MO TU WE TH FR SA" at bounding box center [369, 52] width 267 height 34
click at [463, 133] on div "[DATE] 08:20 PM" at bounding box center [369, 134] width 267 height 15
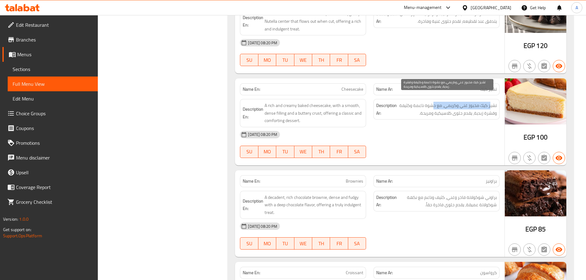
drag, startPoint x: 491, startPoint y: 98, endPoint x: 432, endPoint y: 98, distance: 58.2
click at [432, 102] on span "تشيز كيك مخبوز غني وكريمي، مع حشوة ناعمة وكثيفة وقشرة زبدية، يقدم حلوى كلاسيكية…" at bounding box center [447, 109] width 99 height 15
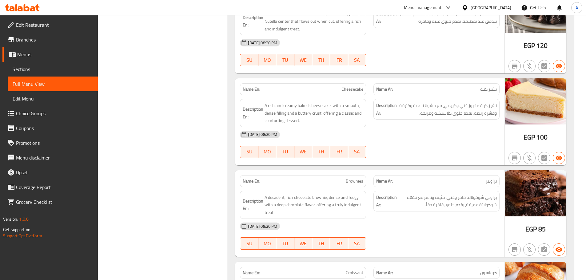
click at [444, 131] on div "[DATE] 08:20 PM" at bounding box center [369, 134] width 267 height 15
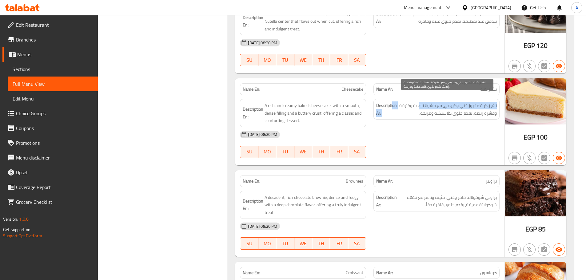
drag, startPoint x: 395, startPoint y: 98, endPoint x: 417, endPoint y: 138, distance: 45.2
click at [393, 102] on h6 "Description Ar: تشيز كيك مخبوز غني و[PERSON_NAME]، مع حشوة ناعمة وكثيفة وقشرة ز…" at bounding box center [436, 109] width 121 height 15
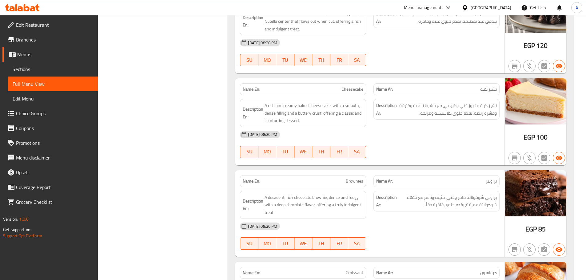
click at [426, 146] on div "[DATE] 08:20 PM SU MO TU WE TH FR SA" at bounding box center [369, 144] width 267 height 34
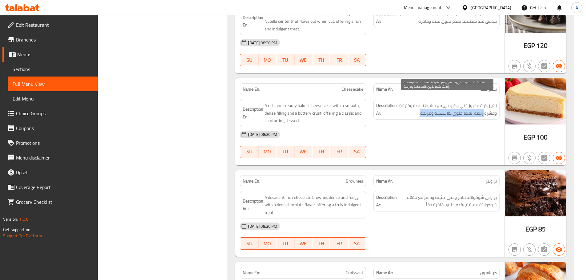
drag, startPoint x: 484, startPoint y: 106, endPoint x: 413, endPoint y: 110, distance: 71.2
click at [419, 108] on span "تشيز كيك مخبوز غني وكريمي، مع حشوة ناعمة وكثيفة وقشرة زبدية، يقدم حلوى كلاسيكية…" at bounding box center [447, 109] width 99 height 15
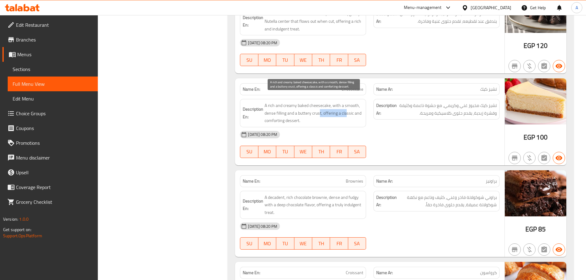
drag, startPoint x: 334, startPoint y: 106, endPoint x: 377, endPoint y: 132, distance: 49.8
click at [361, 114] on span "A rich and creamy baked cheesecake, with a smooth, dense filling and a buttery …" at bounding box center [314, 113] width 99 height 23
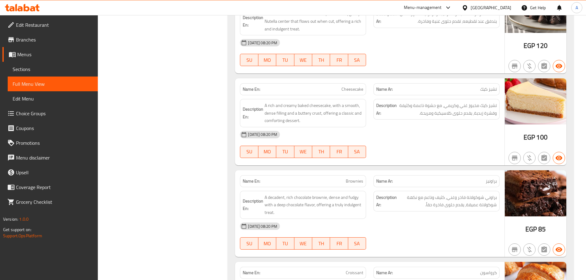
click at [382, 139] on div "[DATE] 08:20 PM SU MO TU WE TH FR SA" at bounding box center [369, 144] width 267 height 34
drag, startPoint x: 333, startPoint y: 173, endPoint x: 423, endPoint y: 167, distance: 90.1
click at [415, 172] on div "Name En: Brownies Name Ar: [PERSON_NAME]" at bounding box center [369, 181] width 267 height 19
click at [426, 155] on div "Name En: Cheesecake Name Ar: تشيز كيك Description En: A rich and creamy baked c…" at bounding box center [370, 121] width 270 height 87
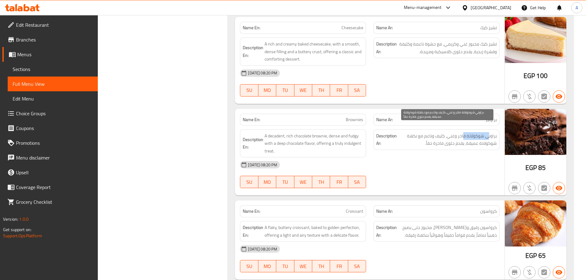
drag, startPoint x: 458, startPoint y: 129, endPoint x: 440, endPoint y: 154, distance: 31.0
click at [447, 133] on span "براوني شوكولاتة فاخر وغني، كثيف وناعم مع نكهة شوكولاتة عميقة، يقدم حلوى فاخرة ح…" at bounding box center [447, 139] width 99 height 15
click at [439, 159] on div "[DATE] 08:20 PM" at bounding box center [369, 165] width 267 height 15
drag, startPoint x: 487, startPoint y: 135, endPoint x: 428, endPoint y: 135, distance: 58.8
click at [428, 135] on span "براوني شوكولاتة فاخر وغني، كثيف وناعم مع نكهة شوكولاتة عميقة، يقدم حلوى فاخرة ح…" at bounding box center [447, 139] width 99 height 15
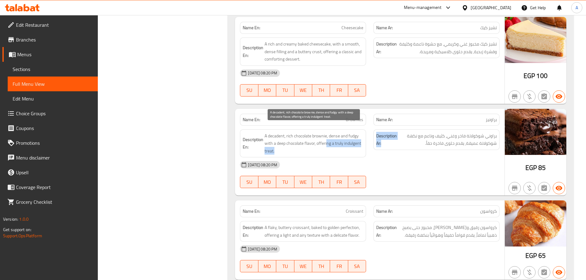
drag, startPoint x: 328, startPoint y: 135, endPoint x: 420, endPoint y: 153, distance: 93.4
click at [407, 148] on div "Description En: A decadent, rich chocolate brownie, dense and fudgy with a deep…" at bounding box center [369, 144] width 267 height 36
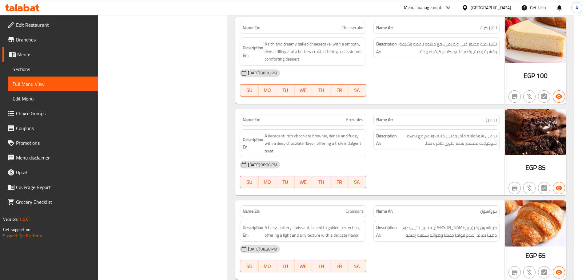
click at [420, 158] on div "[DATE] 08:20 PM" at bounding box center [369, 165] width 267 height 15
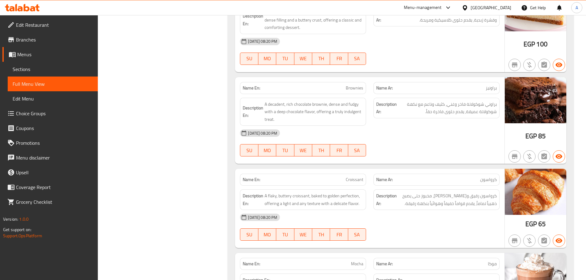
scroll to position [3137, 0]
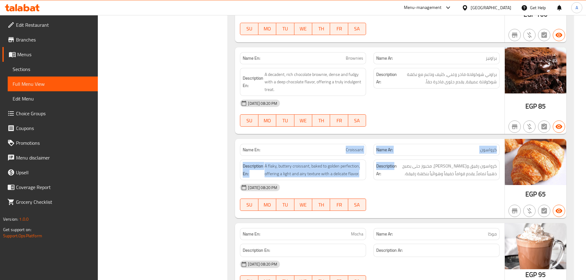
drag, startPoint x: 334, startPoint y: 133, endPoint x: 421, endPoint y: 171, distance: 94.8
click at [410, 162] on div "Name En: Croissant Name Ar: كرواسون Description En: A flaky, buttery croissant,…" at bounding box center [370, 178] width 270 height 79
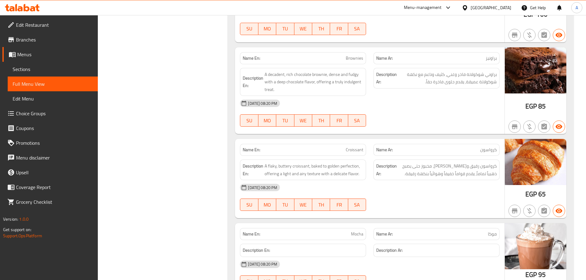
drag, startPoint x: 424, startPoint y: 178, endPoint x: 418, endPoint y: 181, distance: 6.8
click at [424, 180] on div "[DATE] 08:20 PM" at bounding box center [369, 187] width 267 height 15
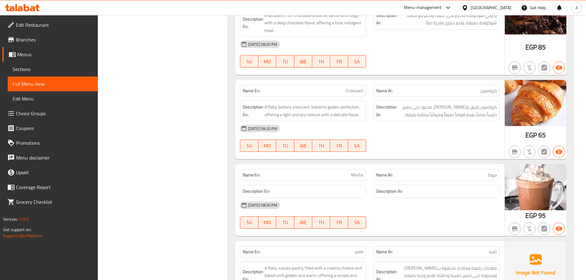
scroll to position [3199, 0]
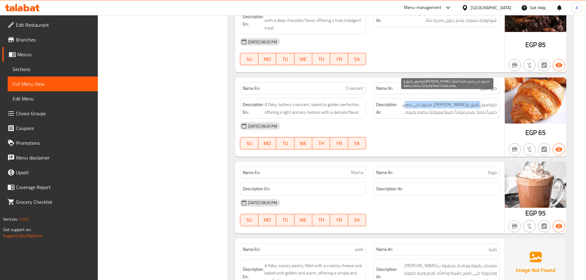
drag, startPoint x: 481, startPoint y: 96, endPoint x: 415, endPoint y: 96, distance: 66.2
click at [415, 101] on span "كرواسون رقيق و[PERSON_NAME]، مخبوز حتى يصبح ذهبياً تماماً، يقدم قواماً خفيفاً و…" at bounding box center [447, 108] width 99 height 15
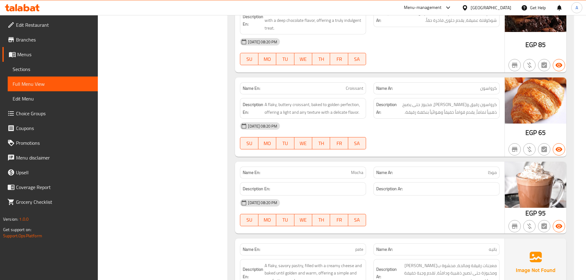
click at [458, 146] on div at bounding box center [437, 149] width 134 height 7
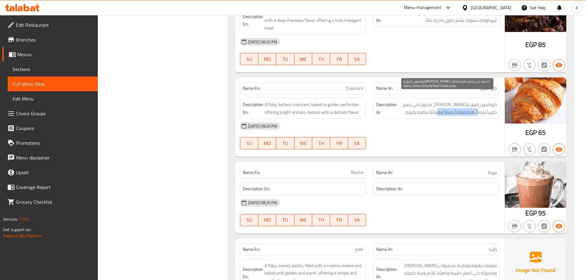
drag, startPoint x: 486, startPoint y: 104, endPoint x: 432, endPoint y: 106, distance: 53.6
click at [444, 104] on span "كرواسون رقيق و[PERSON_NAME]، مخبوز حتى يصبح ذهبياً تماماً، يقدم قواماً خفيفاً و…" at bounding box center [447, 108] width 99 height 15
drag, startPoint x: 325, startPoint y: 97, endPoint x: 400, endPoint y: 134, distance: 83.4
click at [399, 130] on div "Name En: Croissant Name Ar: كرواسون Description En: A flaky, buttery croissant,…" at bounding box center [370, 117] width 270 height 79
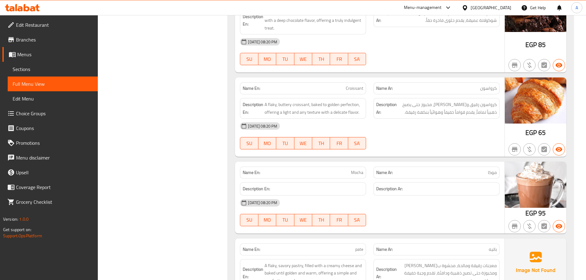
click at [400, 134] on div "[DATE] 08:20 PM SU MO TU WE TH FR SA" at bounding box center [369, 136] width 267 height 34
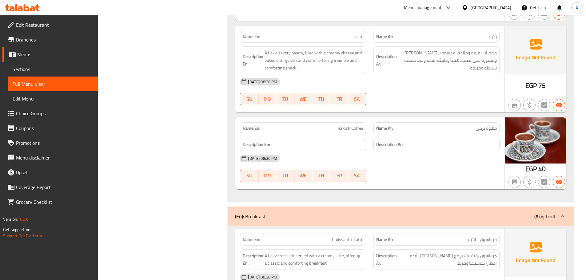
scroll to position [3414, 0]
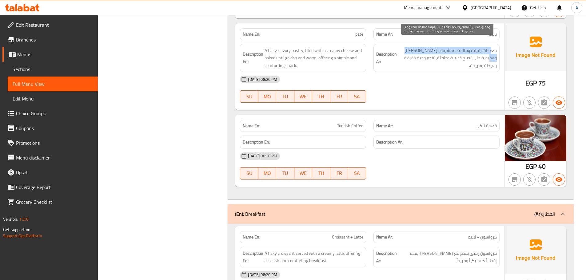
drag, startPoint x: 491, startPoint y: 43, endPoint x: 402, endPoint y: 42, distance: 89.0
click at [402, 47] on span "معجنات رقيقة ومالحة، محشوة ب[PERSON_NAME] ومخبوزة حتى تصبح ذهبية ودافئة، تقدم و…" at bounding box center [447, 58] width 99 height 23
drag, startPoint x: 486, startPoint y: 51, endPoint x: 453, endPoint y: 51, distance: 32.3
click at [453, 51] on span "معجنات رقيقة ومالحة، محشوة ب[PERSON_NAME] ومخبوزة حتى تصبح ذهبية ودافئة، تقدم و…" at bounding box center [447, 58] width 99 height 23
drag, startPoint x: 450, startPoint y: 51, endPoint x: 412, endPoint y: 51, distance: 37.9
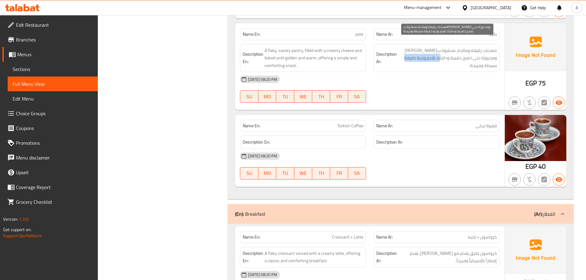
click at [412, 51] on span "معجنات رقيقة ومالحة، محشوة ب[PERSON_NAME] ومخبوزة حتى تصبح ذهبية ودافئة، تقدم و…" at bounding box center [447, 58] width 99 height 23
click at [481, 55] on span "معجنات رقيقة ومالحة، محشوة ب[PERSON_NAME] ومخبوزة حتى تصبح ذهبية ودافئة، تقدم و…" at bounding box center [447, 58] width 99 height 23
click at [458, 78] on div "[DATE] 08:20 PM" at bounding box center [369, 79] width 267 height 15
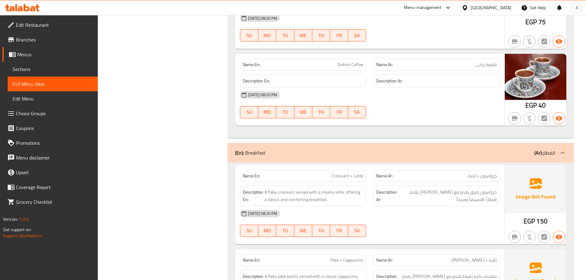
scroll to position [3476, 0]
drag, startPoint x: 338, startPoint y: 62, endPoint x: 355, endPoint y: 65, distance: 17.2
click at [349, 62] on div "Name En: Turkish Coffee" at bounding box center [303, 64] width 126 height 12
click at [411, 97] on div "[DATE] 08:20 PM SU MO TU WE TH FR SA" at bounding box center [369, 104] width 267 height 34
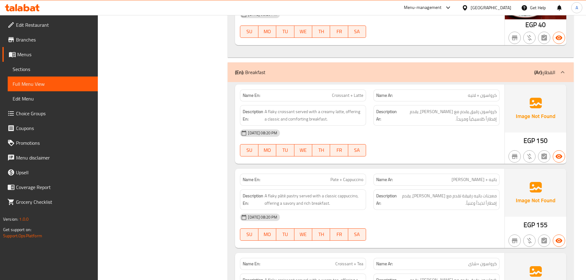
scroll to position [3568, 0]
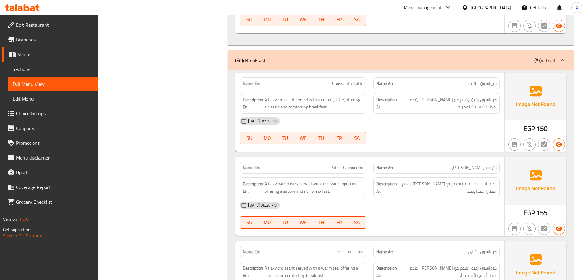
drag, startPoint x: 423, startPoint y: 104, endPoint x: 398, endPoint y: 101, distance: 25.1
click at [422, 104] on div "Description Ar: كرواسون رقيق يقدم مع [PERSON_NAME]، يقدم إفطاراً كلاسيكياً ومري…" at bounding box center [437, 103] width 126 height 21
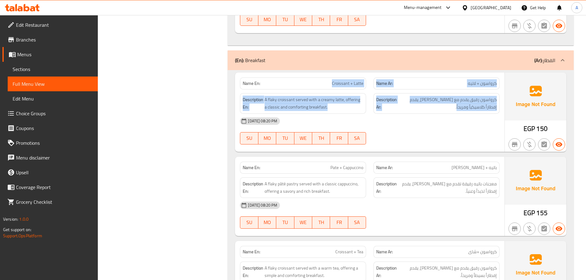
drag, startPoint x: 322, startPoint y: 74, endPoint x: 424, endPoint y: 111, distance: 108.4
click at [420, 100] on div "Name En: Croissant + Latte Name Ar: كرواسون + لاتيه Description En: A flaky cro…" at bounding box center [370, 112] width 270 height 79
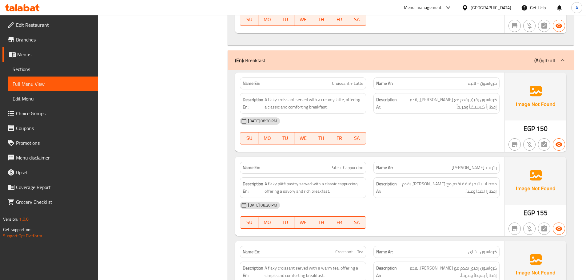
drag, startPoint x: 424, startPoint y: 118, endPoint x: 412, endPoint y: 127, distance: 15.6
click at [427, 119] on div "[DATE] 08:20 PM" at bounding box center [369, 121] width 267 height 15
drag, startPoint x: 471, startPoint y: 93, endPoint x: 444, endPoint y: 94, distance: 26.5
click at [445, 96] on span "كرواسون رقيق يقدم مع [PERSON_NAME]، يقدم إفطاراً كلاسيكياً ومريحاً." at bounding box center [447, 103] width 99 height 15
click at [444, 123] on div "[DATE] 08:20 PM SU MO TU WE TH FR SA" at bounding box center [369, 131] width 267 height 34
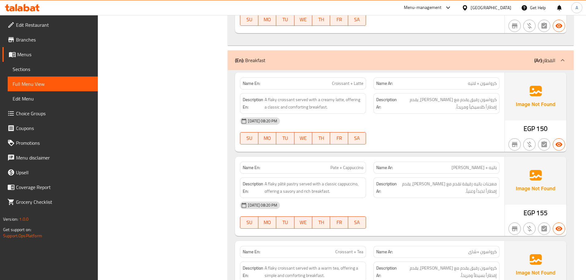
drag, startPoint x: 304, startPoint y: 90, endPoint x: 351, endPoint y: 110, distance: 50.2
click at [346, 107] on div "Name En: Croissant + Latte Name Ar: كرواسون + لاتيه Description En: A flaky cro…" at bounding box center [370, 112] width 270 height 79
drag, startPoint x: 391, startPoint y: 119, endPoint x: 386, endPoint y: 119, distance: 5.2
click at [391, 119] on div "[DATE] 08:20 PM" at bounding box center [369, 121] width 267 height 15
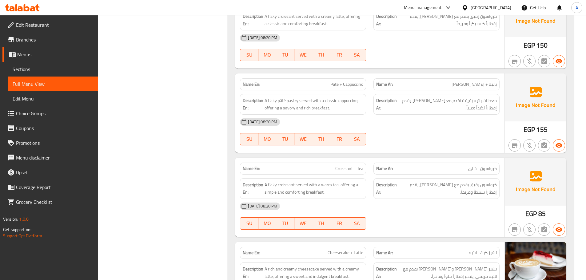
scroll to position [3648, 0]
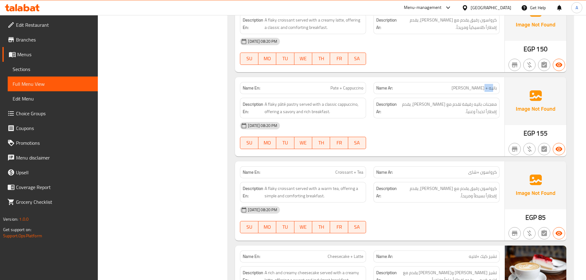
drag, startPoint x: 493, startPoint y: 78, endPoint x: 484, endPoint y: 79, distance: 9.7
click at [484, 85] on span "باتيه + [PERSON_NAME]" at bounding box center [474, 88] width 45 height 6
click at [486, 119] on div "[DATE] 08:20 PM" at bounding box center [369, 126] width 267 height 15
drag, startPoint x: 489, startPoint y: 98, endPoint x: 452, endPoint y: 101, distance: 37.7
click at [452, 101] on span "معجنات باتيه رقيقة تقدم مع [PERSON_NAME]، يقدم إفطاراً لذيذاً وغنياً." at bounding box center [447, 108] width 99 height 15
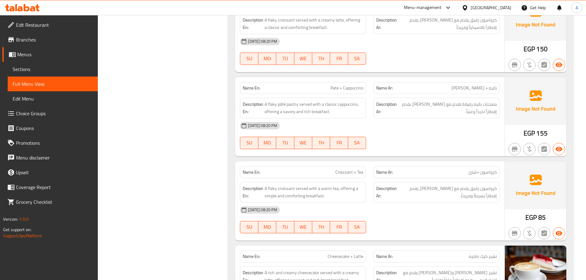
click at [450, 146] on div at bounding box center [437, 149] width 134 height 7
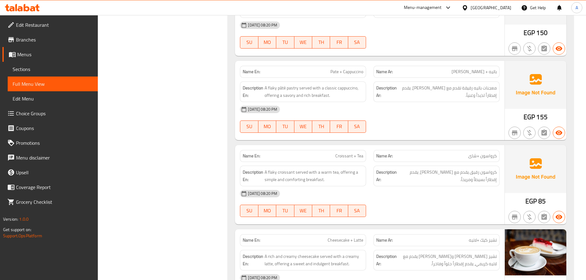
scroll to position [3679, 0]
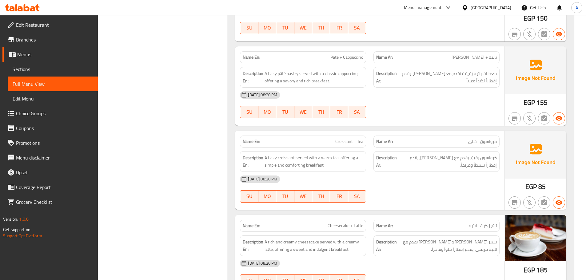
drag, startPoint x: 341, startPoint y: 136, endPoint x: 393, endPoint y: 170, distance: 62.7
click at [371, 150] on div "Name En: Croissant + Tea Name Ar: كرواسون +شاى Description En: A flaky croissan…" at bounding box center [370, 170] width 270 height 79
drag, startPoint x: 394, startPoint y: 172, endPoint x: 401, endPoint y: 171, distance: 7.2
click at [394, 172] on div "[DATE] 08:20 PM" at bounding box center [369, 179] width 267 height 15
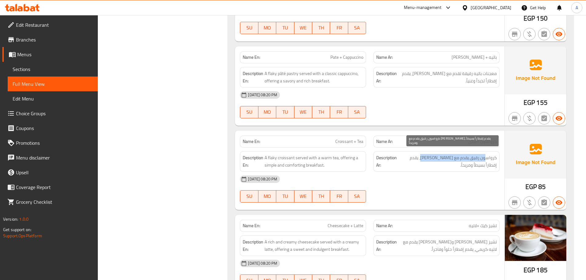
drag, startPoint x: 486, startPoint y: 150, endPoint x: 426, endPoint y: 154, distance: 60.4
click at [426, 154] on span "كرواسون رقيق يقدم مع [PERSON_NAME]، يقدم إفطاراً بسيطاً ومريحاً." at bounding box center [448, 161] width 98 height 15
click at [479, 159] on span "كرواسون رقيق يقدم مع [PERSON_NAME]، يقدم إفطاراً بسيطاً ومريحاً." at bounding box center [448, 161] width 98 height 15
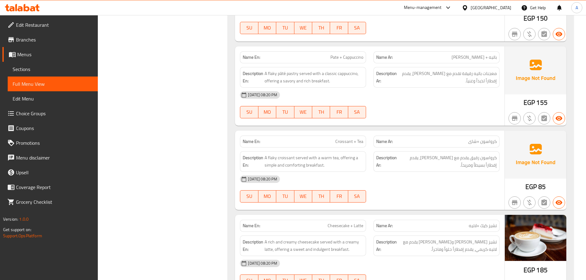
drag, startPoint x: 467, startPoint y: 171, endPoint x: 432, endPoint y: 171, distance: 34.8
click at [464, 172] on div "[DATE] 08:20 PM" at bounding box center [369, 179] width 267 height 15
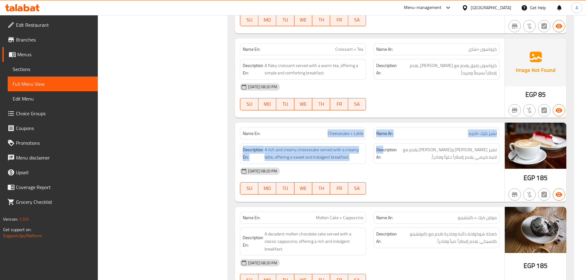
drag, startPoint x: 328, startPoint y: 126, endPoint x: 408, endPoint y: 147, distance: 82.1
click at [399, 141] on div "Name En: Cheesecake + Latte Name Ar: تشيز كيك +لاتيه Description En: A rich and…" at bounding box center [370, 162] width 270 height 79
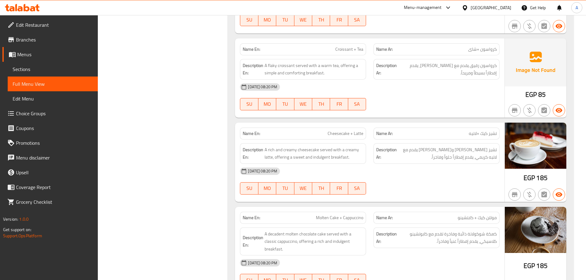
click at [447, 191] on div at bounding box center [437, 194] width 134 height 7
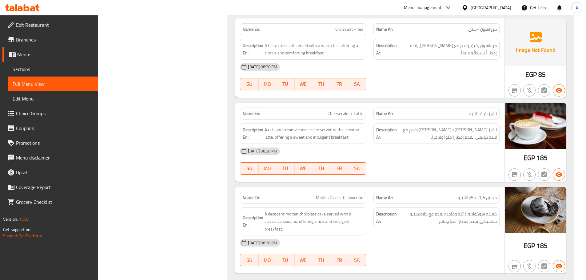
scroll to position [3802, 0]
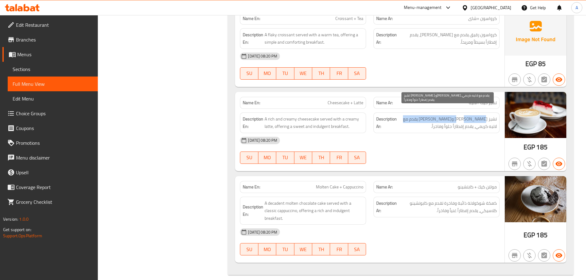
drag, startPoint x: 479, startPoint y: 110, endPoint x: 414, endPoint y: 113, distance: 64.4
click at [414, 115] on span "تشيز [PERSON_NAME] و[PERSON_NAME] يقدم مع لاتيه كريمي، يقدم إفطاراً حلواً وفاخر…" at bounding box center [447, 122] width 99 height 15
click at [477, 120] on span "تشيز [PERSON_NAME] و[PERSON_NAME] يقدم مع لاتيه كريمي، يقدم إفطاراً حلواً وفاخر…" at bounding box center [447, 122] width 99 height 15
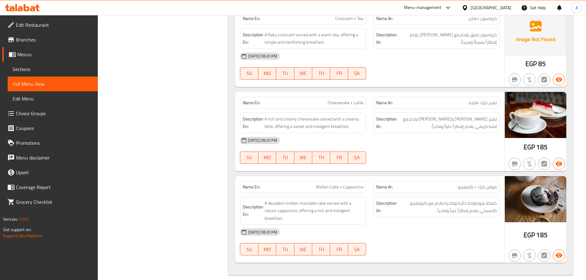
drag, startPoint x: 441, startPoint y: 155, endPoint x: 385, endPoint y: 171, distance: 58.0
click at [437, 160] on div at bounding box center [437, 163] width 134 height 7
drag, startPoint x: 358, startPoint y: 179, endPoint x: 426, endPoint y: 156, distance: 71.8
click at [392, 178] on div "Name En: Molten Cake + Cappuccino Name Ar: [PERSON_NAME] + كابتشينو" at bounding box center [369, 187] width 267 height 19
click at [426, 160] on div at bounding box center [437, 163] width 134 height 7
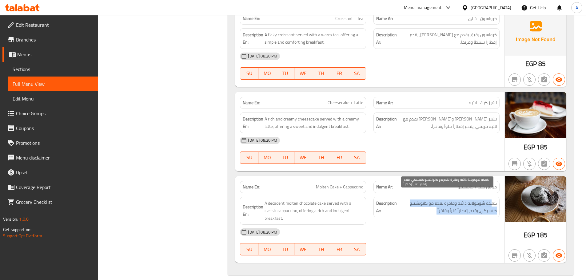
drag, startPoint x: 492, startPoint y: 196, endPoint x: 427, endPoint y: 200, distance: 65.4
click at [427, 200] on span "كعكة شوكولاتة ذائبة وفاخرة تقدم مع كابوتشينو كلاسيكي، يقدم إفطاراً غنياً وفاخرا…" at bounding box center [447, 207] width 99 height 15
click at [467, 205] on span "كعكة شوكولاتة ذائبة وفاخرة تقدم مع كابوتشينو كلاسيكي، يقدم إفطاراً غنياً وفاخرا…" at bounding box center [447, 207] width 99 height 15
drag, startPoint x: 464, startPoint y: 205, endPoint x: 384, endPoint y: 205, distance: 80.0
click at [411, 205] on span "كعكة شوكولاتة ذائبة وفاخرة تقدم مع كابوتشينو كلاسيكي، يقدم إفطاراً غنياً وفاخرا…" at bounding box center [447, 207] width 99 height 15
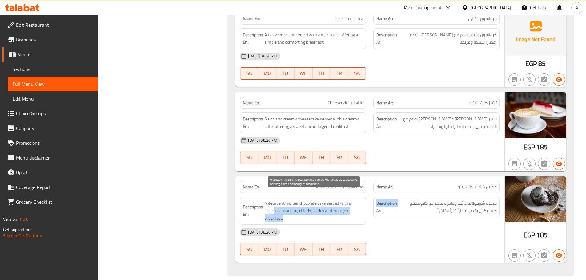
drag, startPoint x: 273, startPoint y: 203, endPoint x: 389, endPoint y: 207, distance: 115.8
click at [385, 207] on div "Description En: A decadent molten chocolate cake served with a classic cappucci…" at bounding box center [369, 211] width 267 height 36
click at [397, 208] on div "Description Ar: كعكة شوكولاتة ذائبة وفاخرة تقدم مع كابوتشينو كلاسيكي، يقدم إفطا…" at bounding box center [437, 207] width 126 height 21
